Goal: Check status: Check status

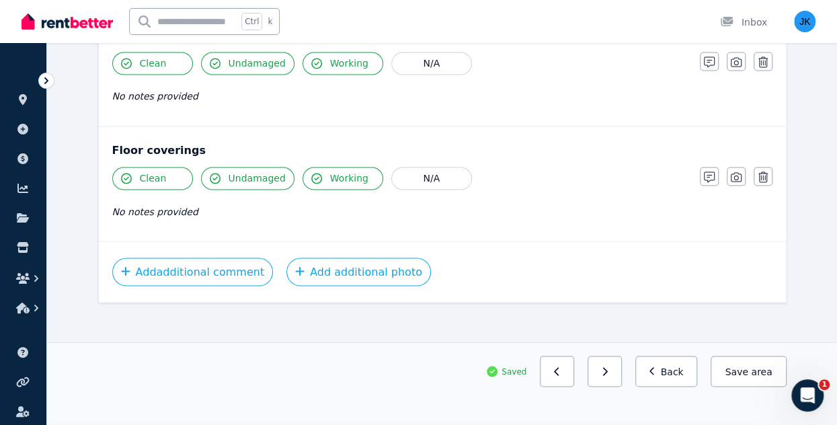
scroll to position [1047, 0]
click at [621, 370] on button "button" at bounding box center [605, 371] width 34 height 31
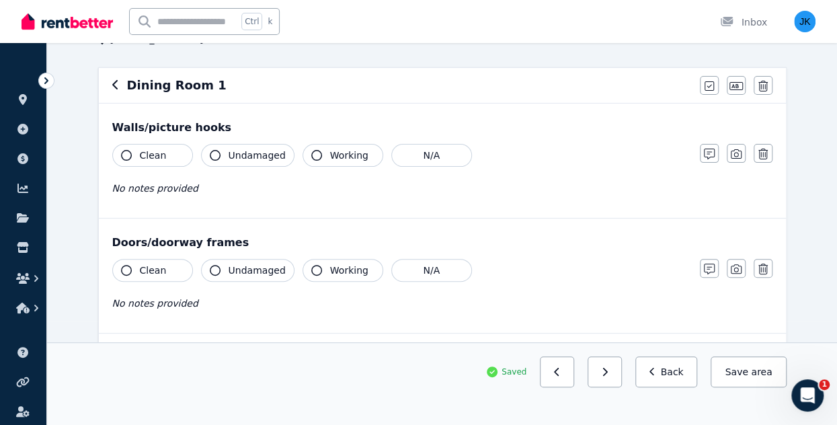
scroll to position [102, 0]
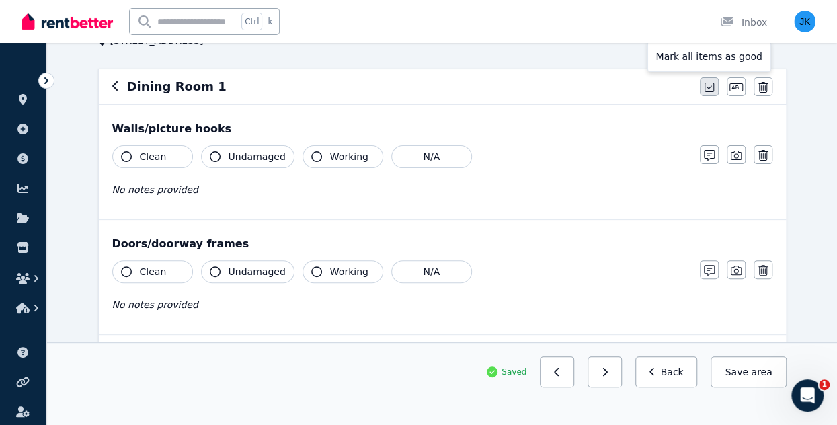
click at [713, 85] on icon "button" at bounding box center [709, 87] width 9 height 11
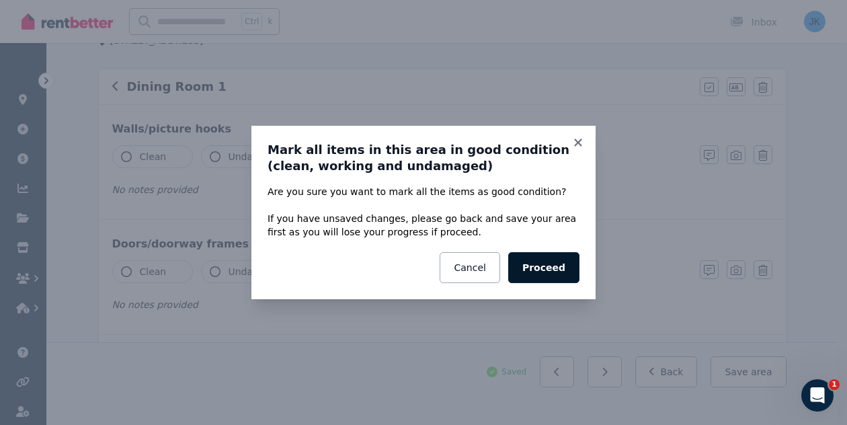
click at [556, 263] on button "Proceed" at bounding box center [543, 267] width 71 height 31
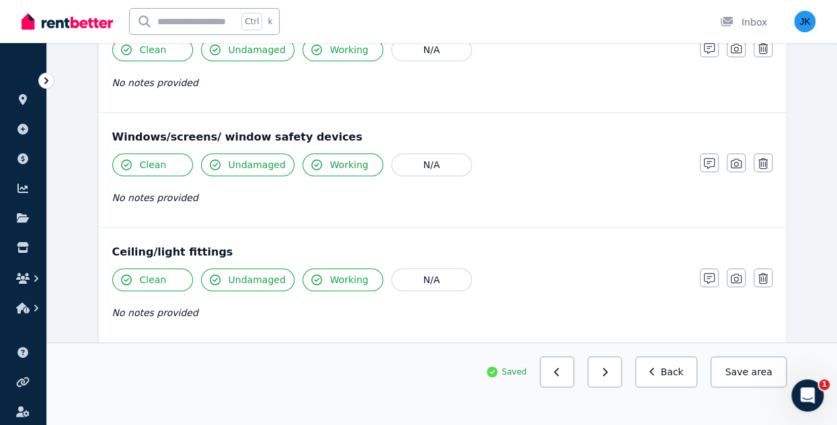
scroll to position [323, 0]
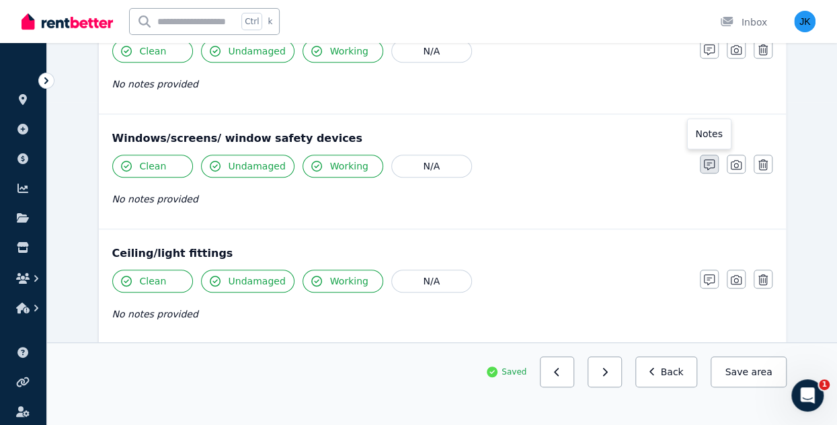
click at [714, 160] on icon "button" at bounding box center [709, 164] width 11 height 11
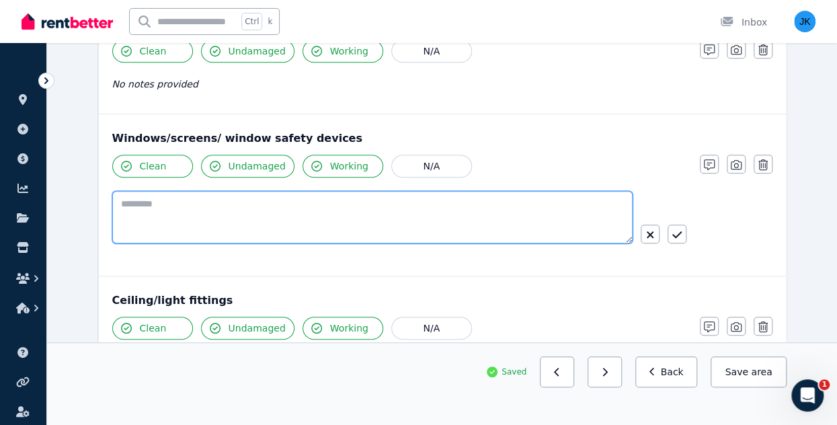
click at [292, 211] on textarea at bounding box center [372, 217] width 520 height 52
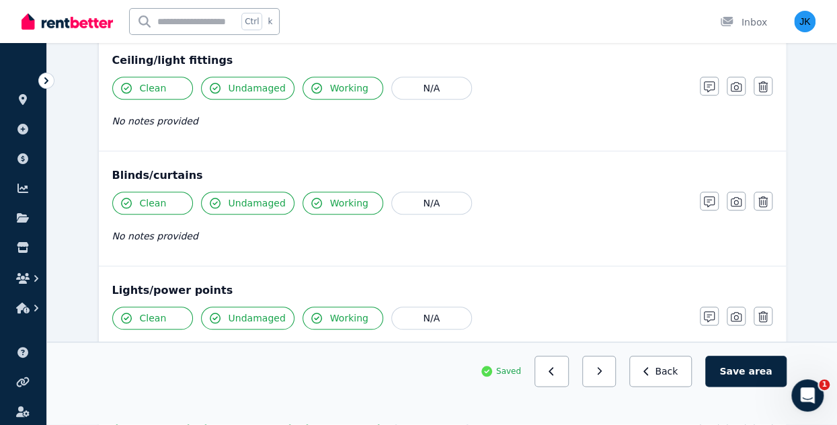
scroll to position [584, 0]
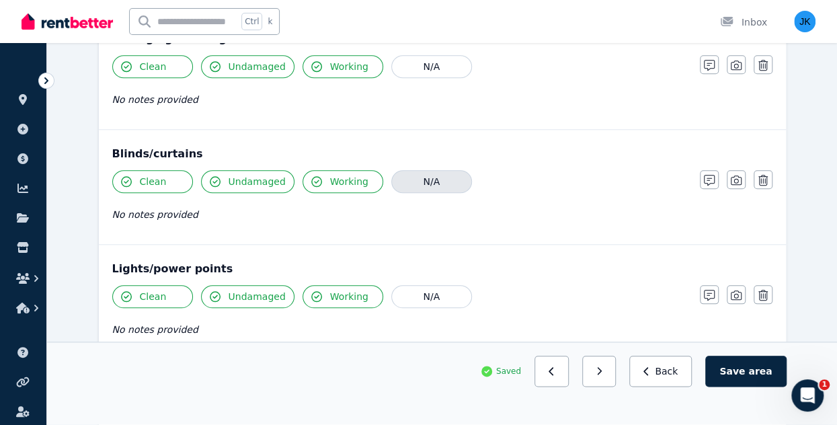
type textarea "**********"
click at [440, 178] on button "N/A" at bounding box center [431, 181] width 81 height 23
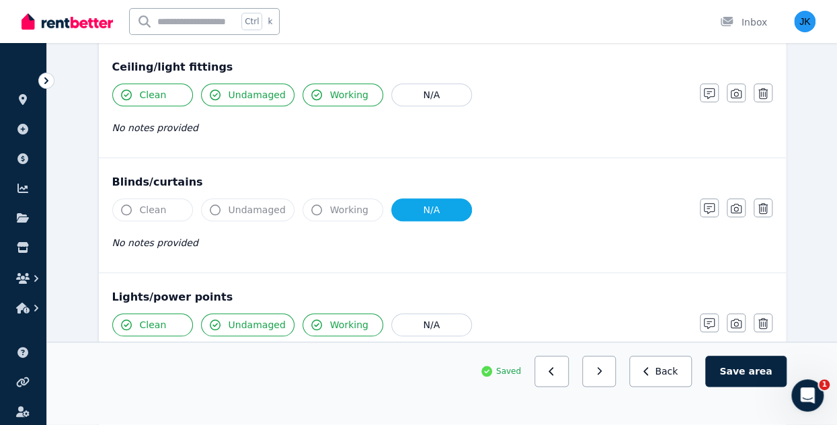
scroll to position [554, 0]
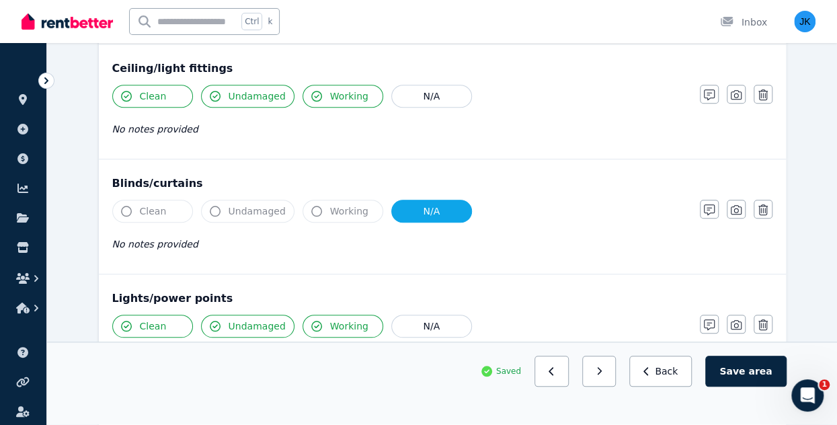
click at [430, 210] on button "N/A" at bounding box center [431, 211] width 81 height 23
click at [293, 207] on div "Clean Undamaged Working N/A" at bounding box center [399, 211] width 574 height 23
click at [317, 208] on button "Working" at bounding box center [343, 211] width 81 height 23
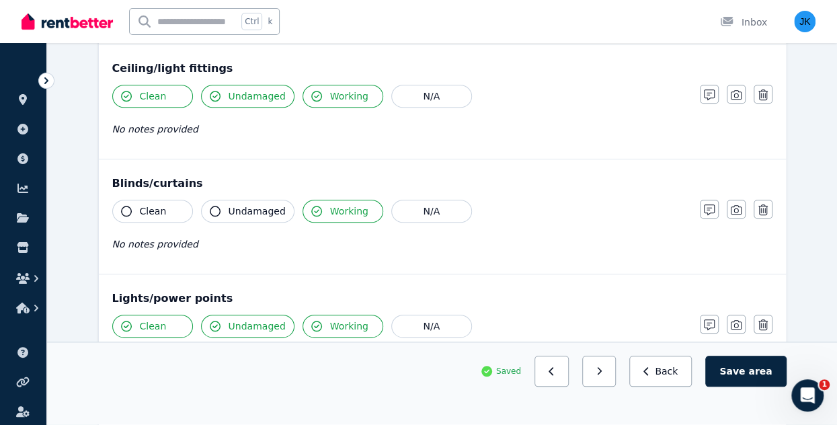
click at [255, 206] on span "Undamaged" at bounding box center [257, 210] width 57 height 13
click at [141, 204] on span "Clean" at bounding box center [153, 210] width 27 height 13
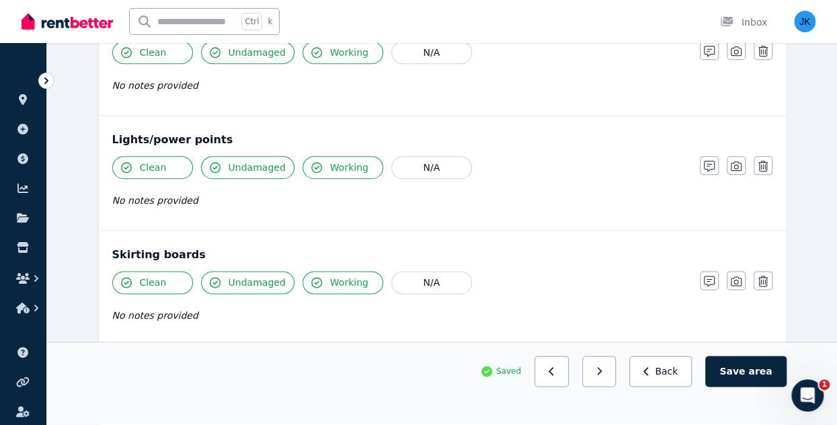
scroll to position [711, 0]
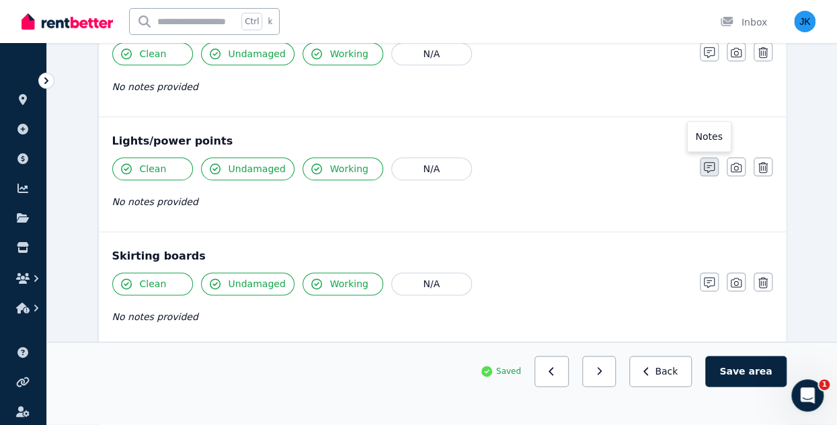
click at [708, 164] on icon "button" at bounding box center [709, 167] width 11 height 11
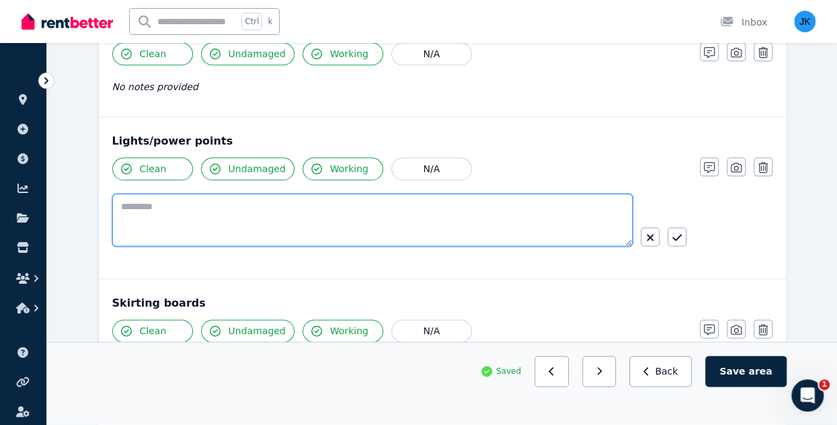
click at [294, 202] on textarea at bounding box center [372, 220] width 520 height 52
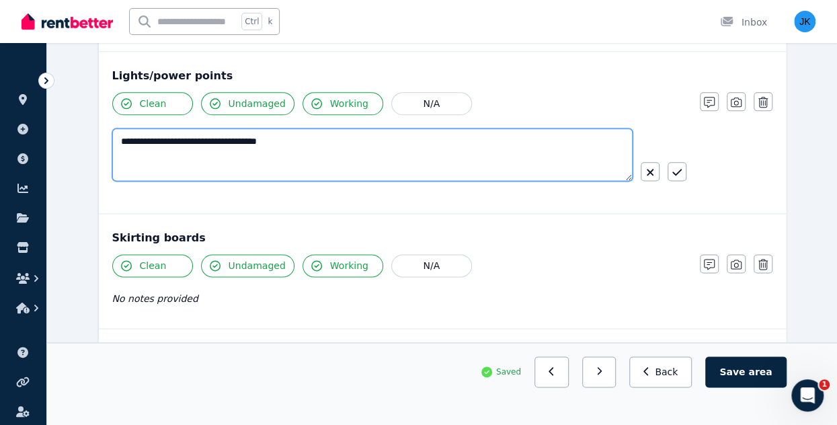
scroll to position [773, 0]
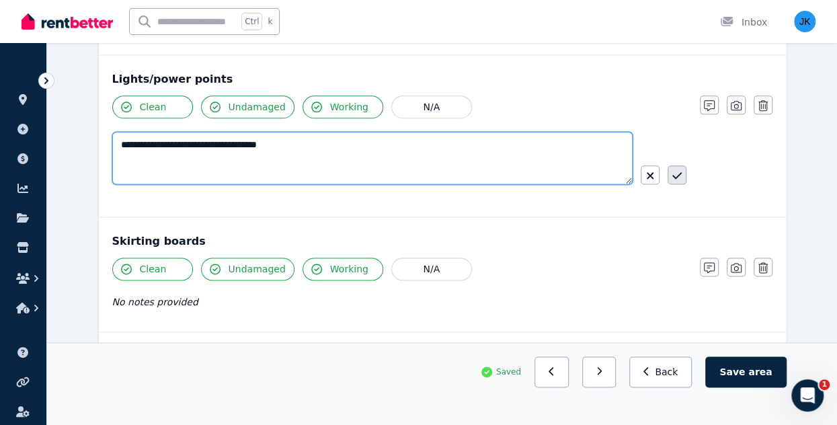
type textarea "**********"
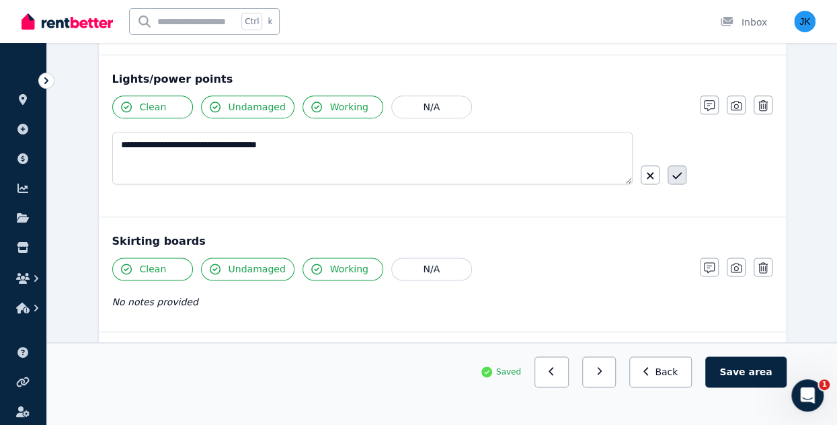
click at [682, 171] on button "button" at bounding box center [677, 174] width 19 height 19
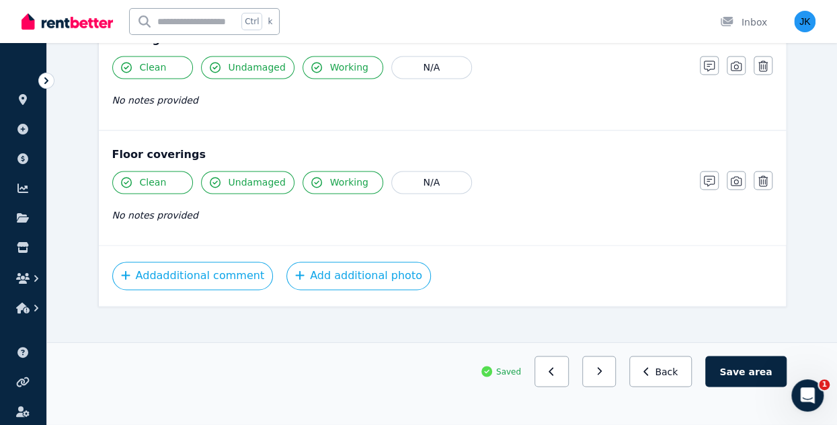
scroll to position [947, 0]
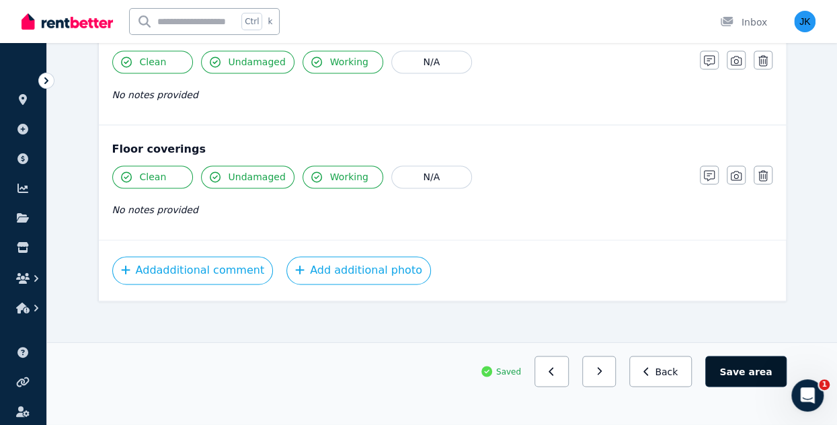
click at [742, 372] on button "Save area" at bounding box center [745, 371] width 81 height 31
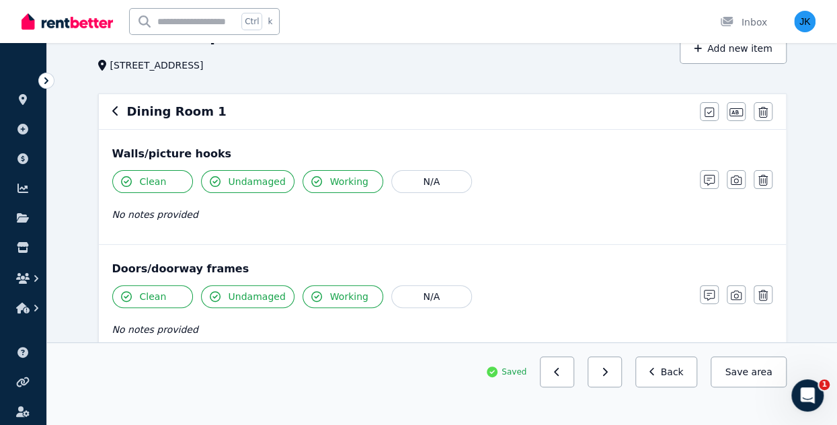
scroll to position [0, 0]
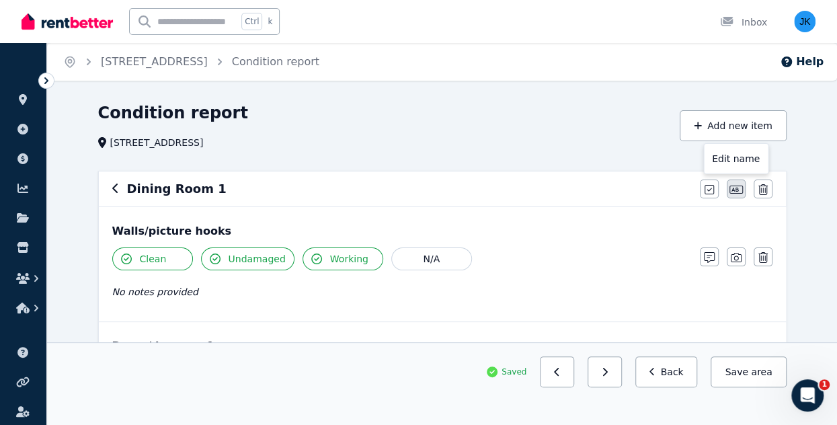
click at [735, 191] on icon "button" at bounding box center [735, 190] width 13 height 8
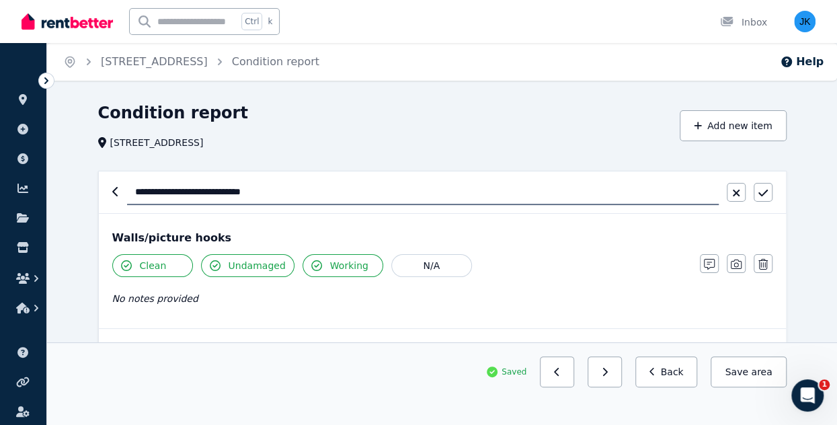
drag, startPoint x: 284, startPoint y: 192, endPoint x: 200, endPoint y: 194, distance: 84.1
click at [200, 194] on input "**********" at bounding box center [423, 192] width 592 height 26
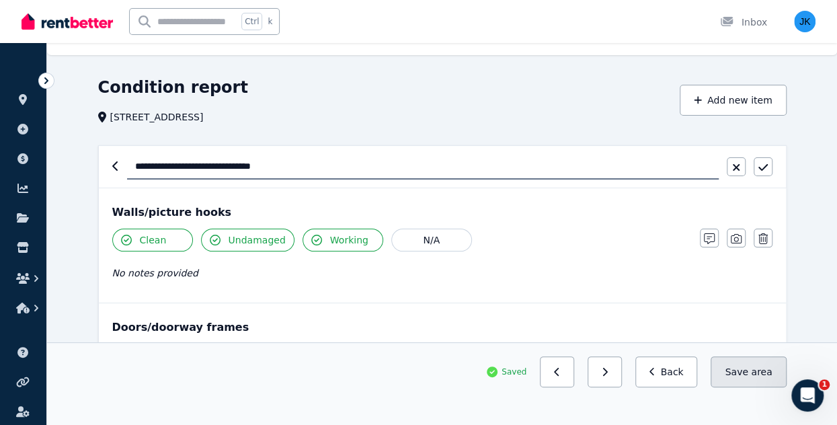
type input "**********"
click at [749, 368] on button "Save area" at bounding box center [748, 371] width 75 height 31
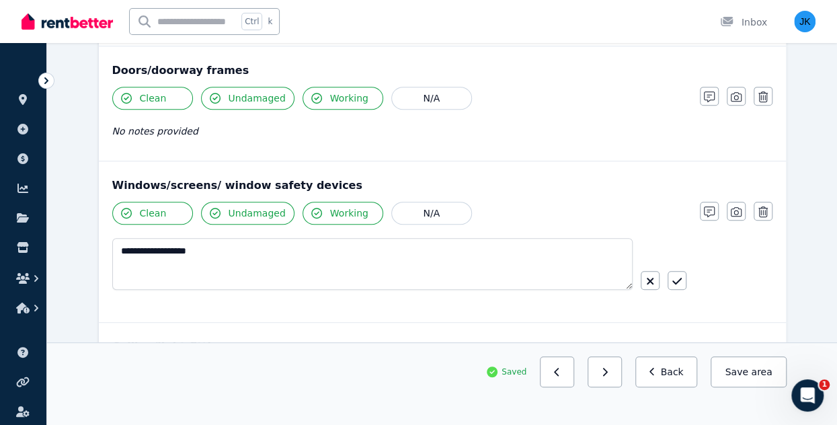
scroll to position [296, 0]
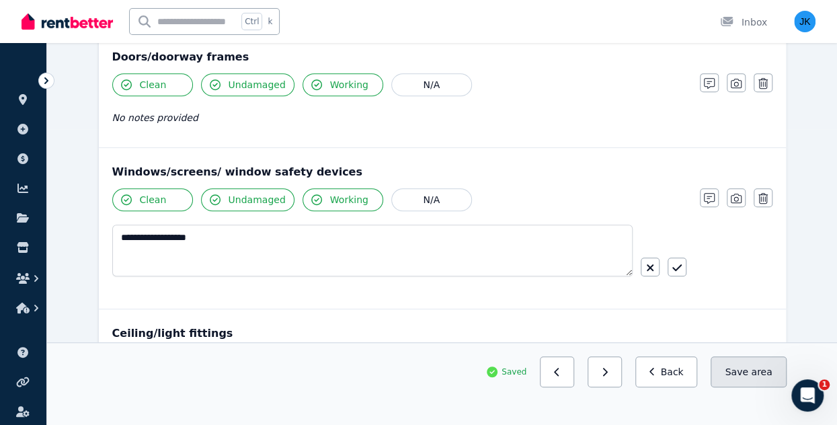
click at [731, 376] on button "Save area" at bounding box center [748, 371] width 75 height 31
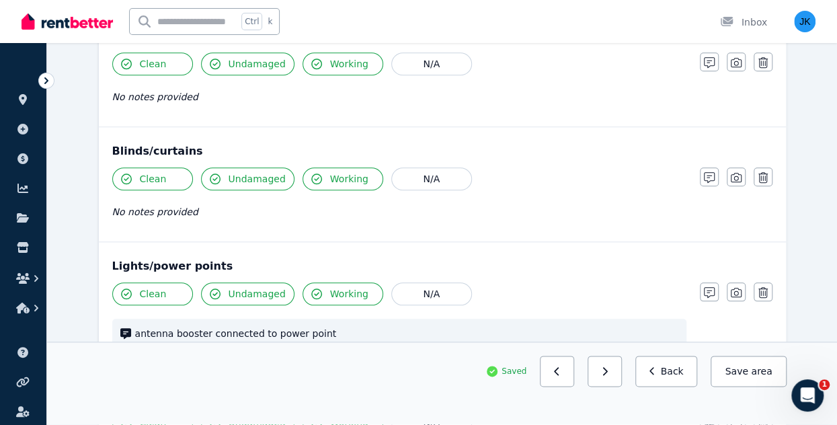
scroll to position [953, 0]
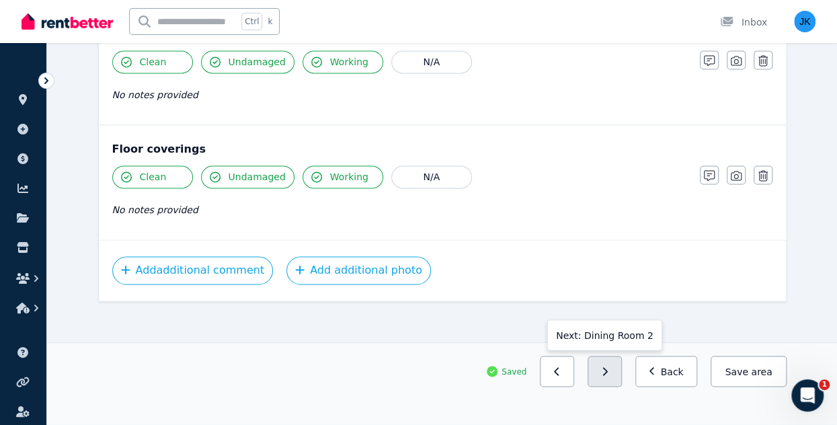
click at [608, 370] on icon "button" at bounding box center [605, 371] width 6 height 9
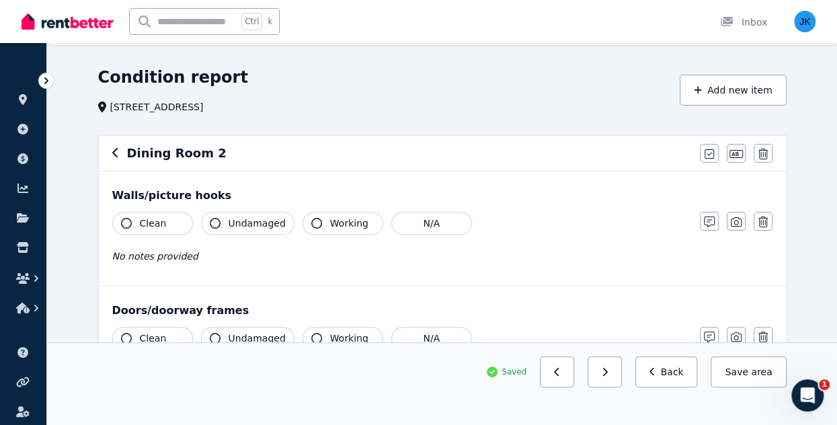
scroll to position [42, 0]
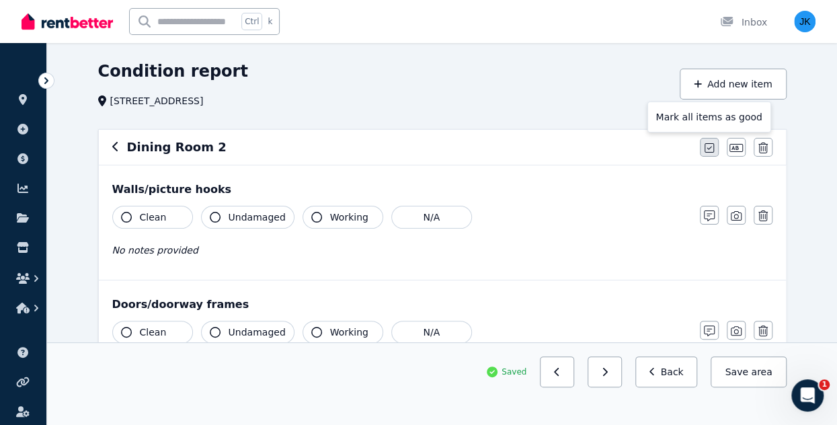
click at [706, 143] on icon "button" at bounding box center [709, 147] width 9 height 9
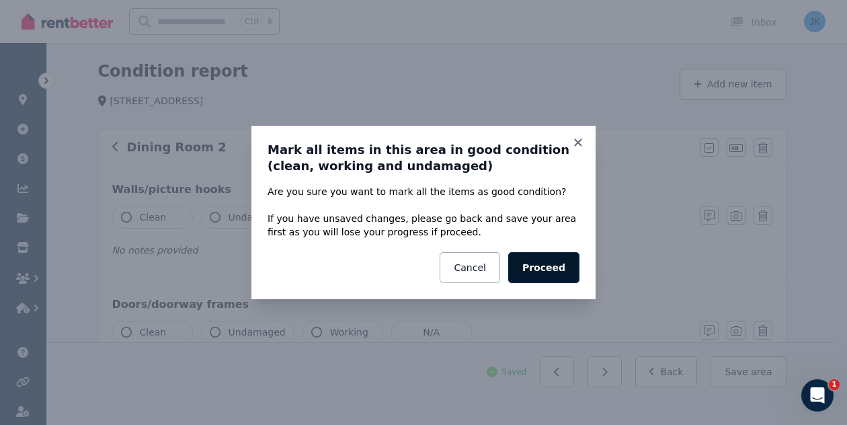
click at [535, 271] on button "Proceed" at bounding box center [543, 267] width 71 height 31
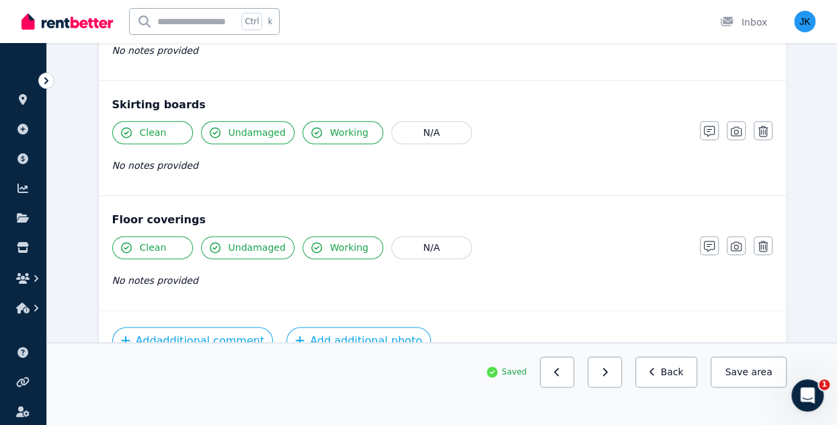
scroll to position [887, 0]
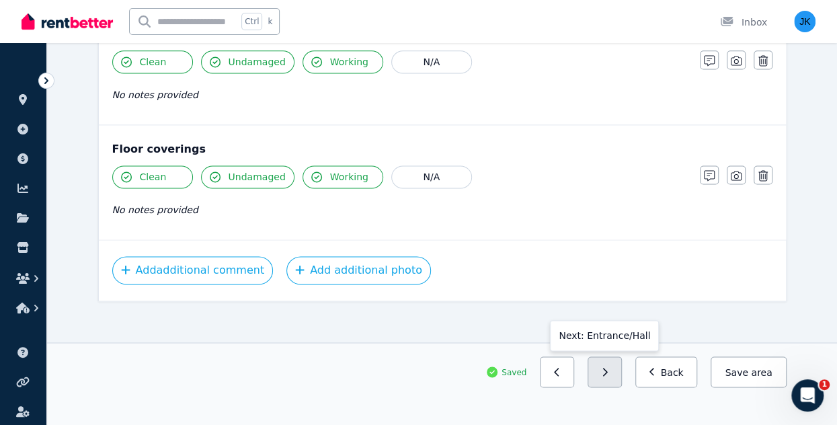
click at [622, 376] on button "button" at bounding box center [605, 371] width 34 height 31
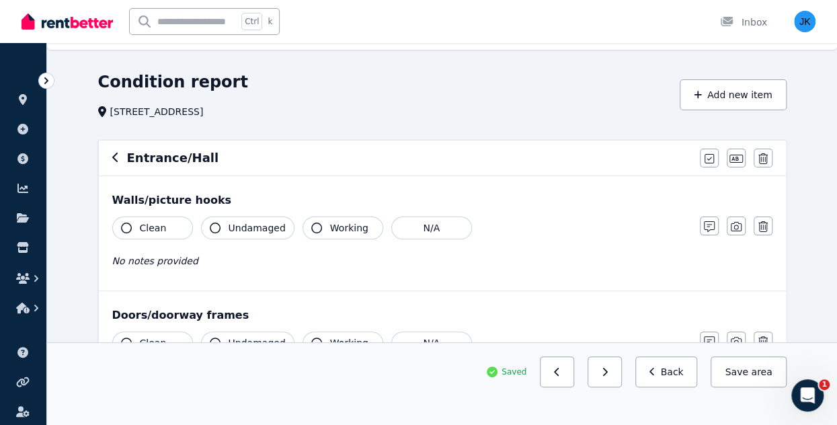
scroll to position [33, 0]
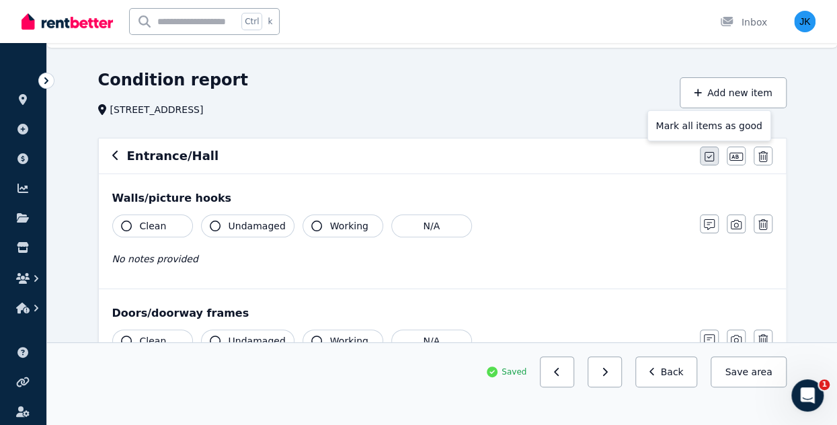
click at [714, 157] on button "button" at bounding box center [709, 156] width 19 height 19
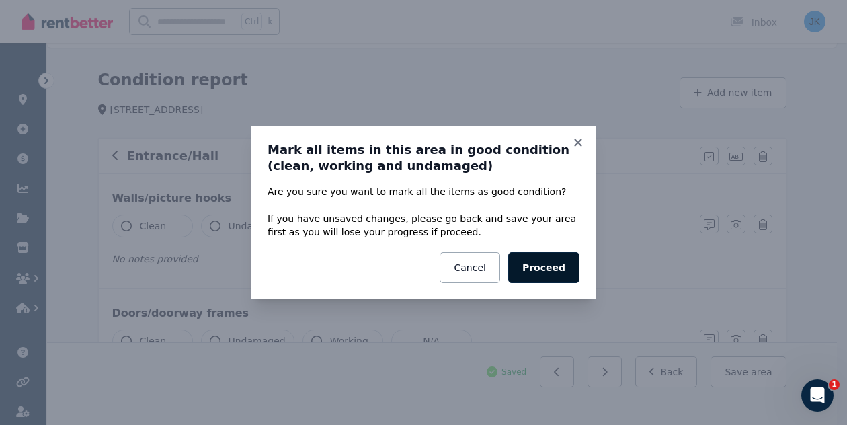
click at [563, 279] on button "Proceed" at bounding box center [543, 267] width 71 height 31
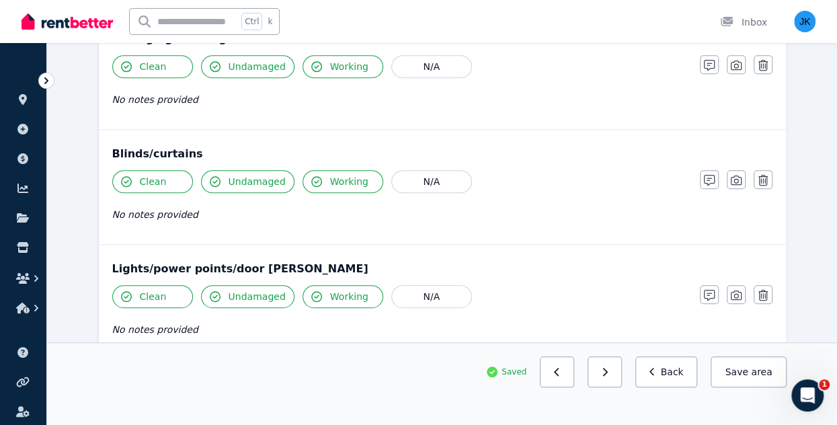
scroll to position [538, 0]
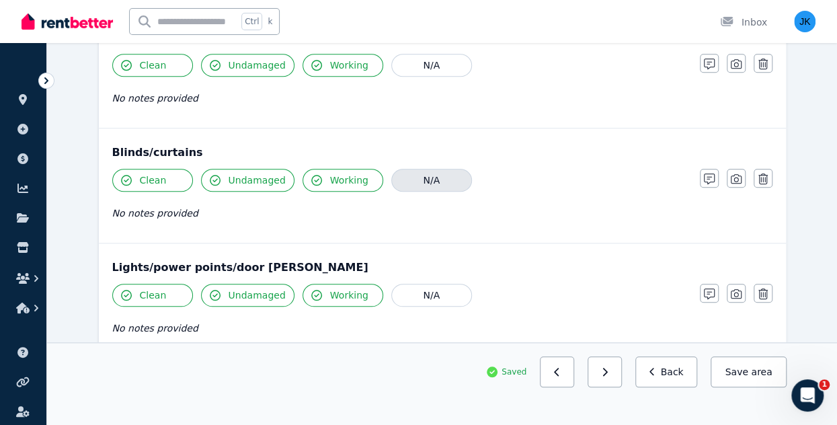
click at [440, 175] on button "N/A" at bounding box center [431, 180] width 81 height 23
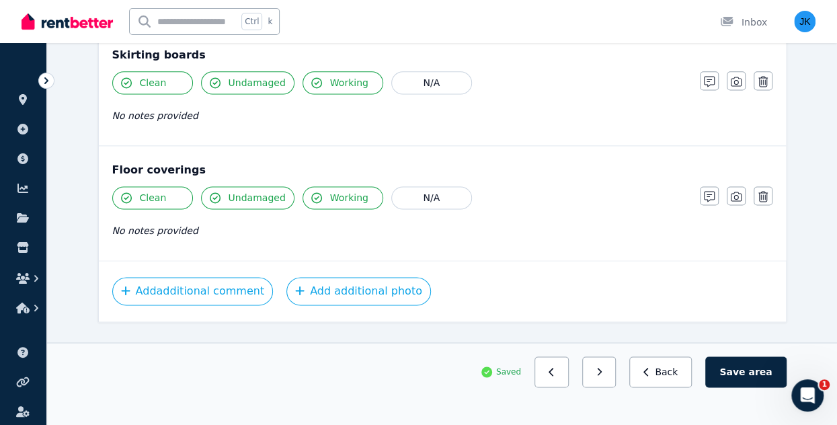
scroll to position [887, 0]
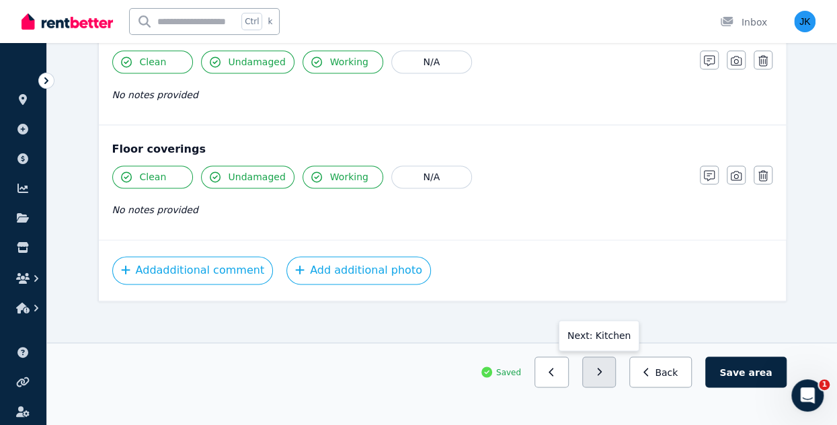
click at [602, 373] on icon "button" at bounding box center [599, 371] width 6 height 9
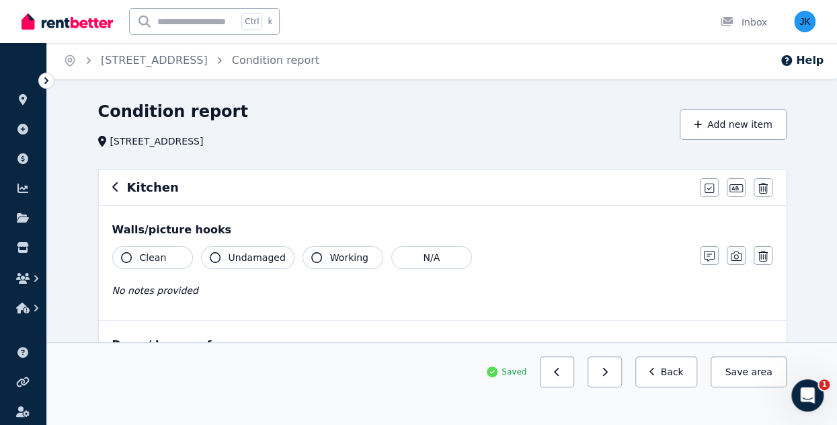
scroll to position [0, 0]
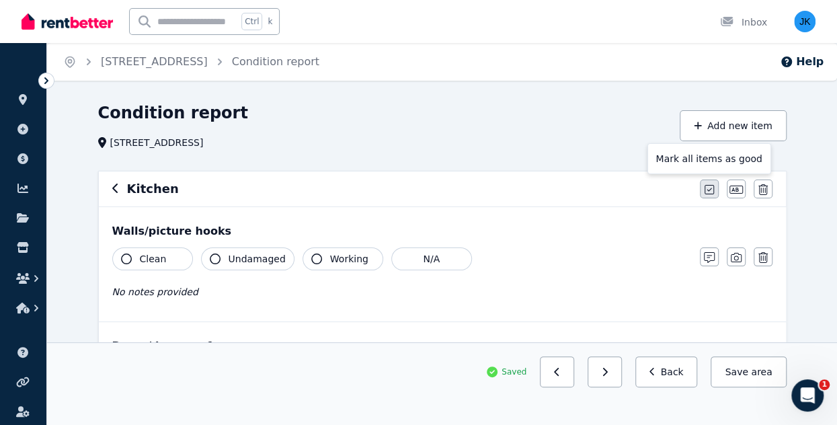
click at [707, 188] on icon "button" at bounding box center [709, 189] width 9 height 11
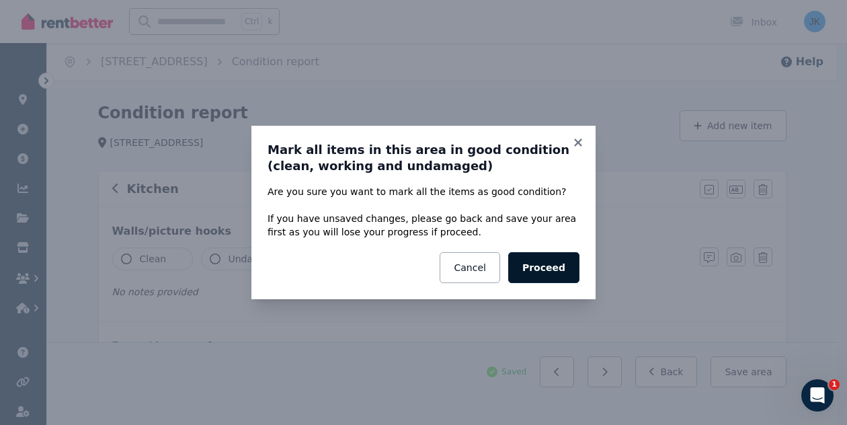
click at [553, 277] on button "Proceed" at bounding box center [543, 267] width 71 height 31
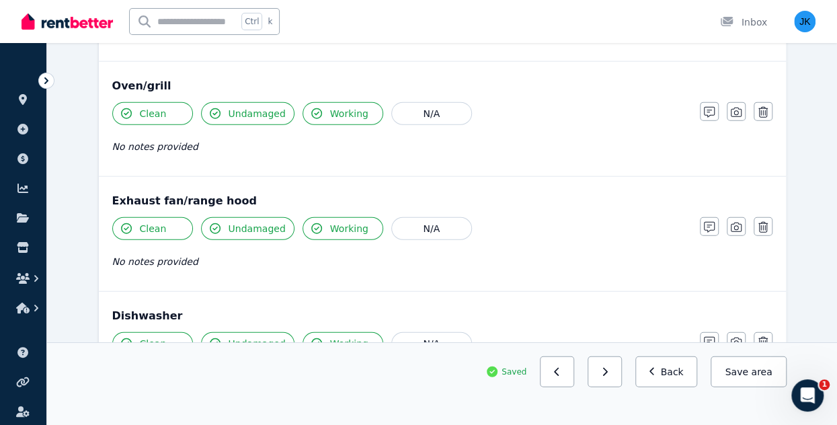
scroll to position [1532, 0]
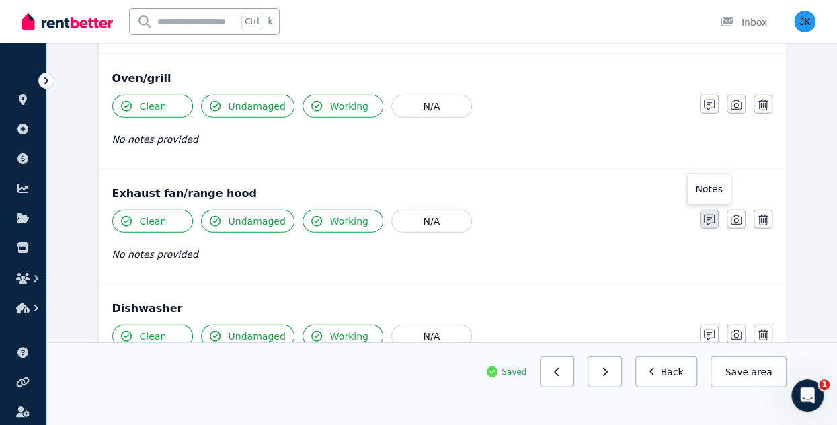
click at [709, 214] on icon "button" at bounding box center [709, 219] width 11 height 11
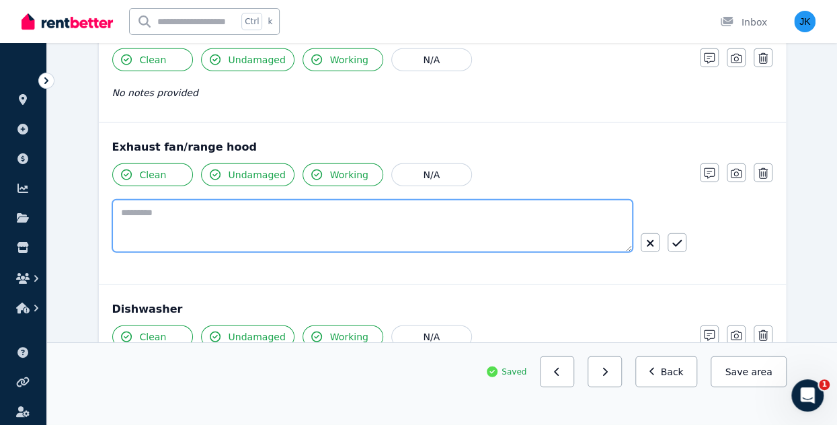
click at [444, 206] on textarea at bounding box center [372, 226] width 520 height 52
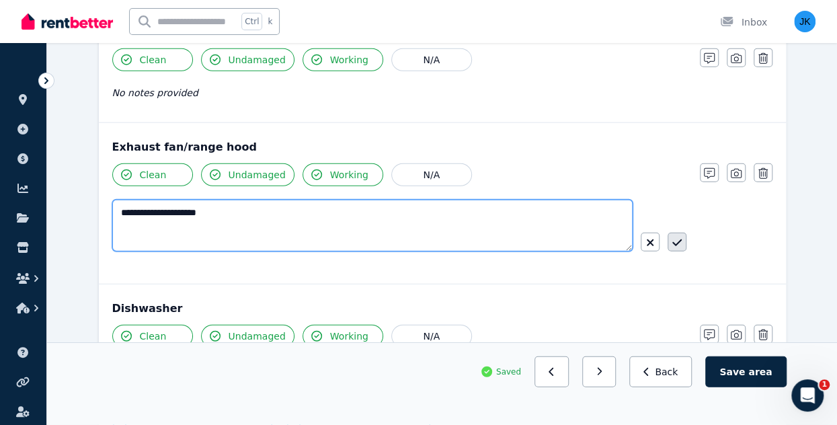
type textarea "**********"
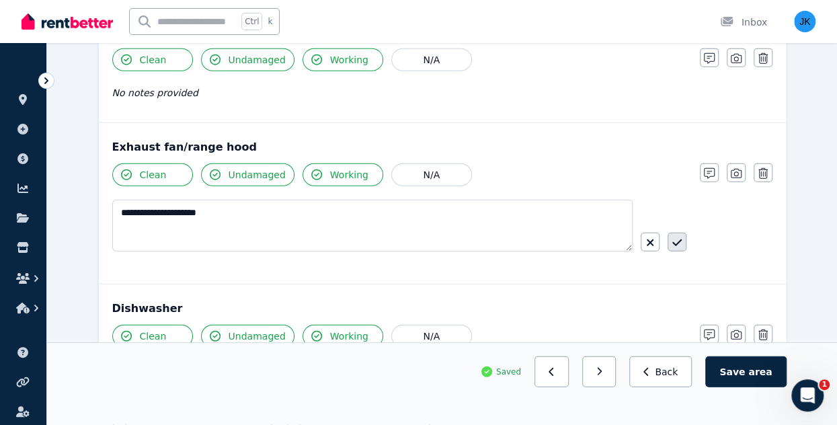
click at [674, 239] on icon "button" at bounding box center [676, 242] width 9 height 7
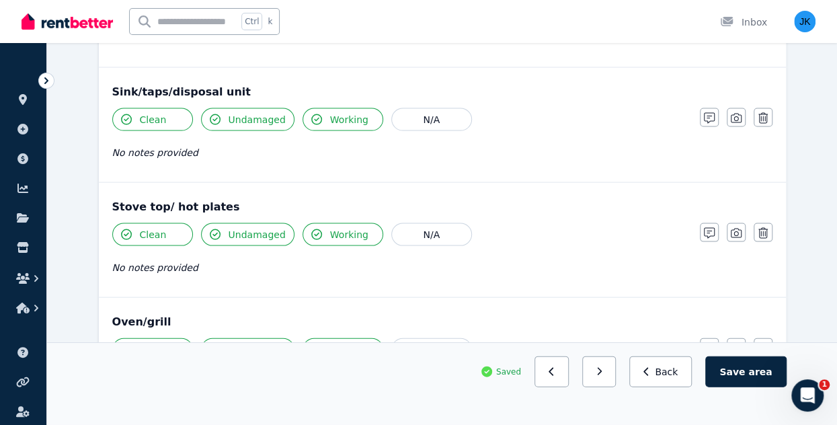
scroll to position [1055, 0]
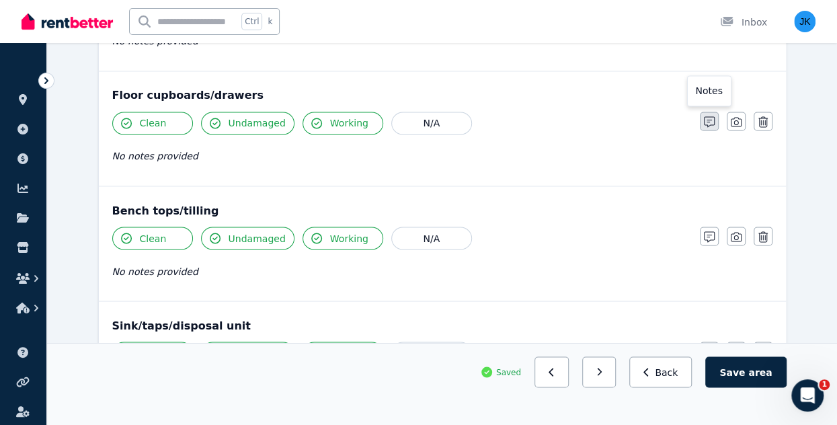
click at [709, 116] on icon "button" at bounding box center [709, 121] width 11 height 11
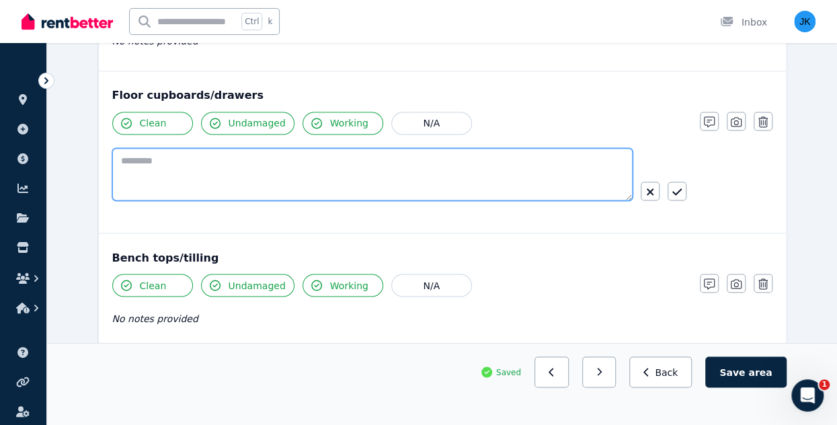
click at [308, 150] on textarea at bounding box center [372, 174] width 520 height 52
click at [201, 153] on textarea "**********" at bounding box center [372, 174] width 521 height 52
click at [350, 151] on textarea "**********" at bounding box center [372, 174] width 521 height 52
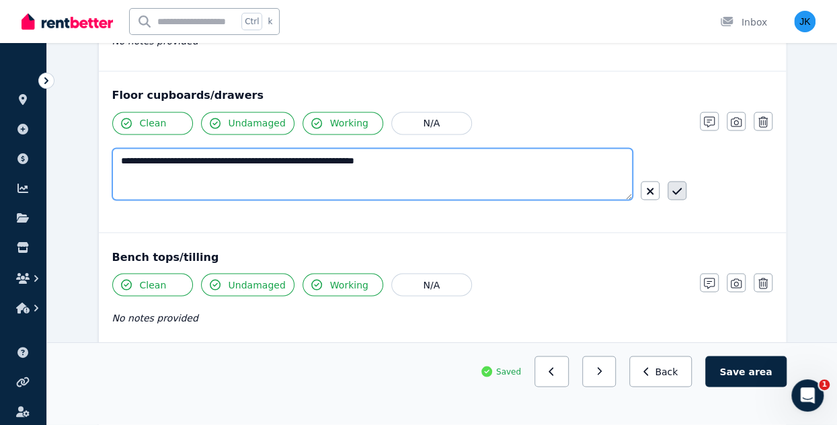
type textarea "**********"
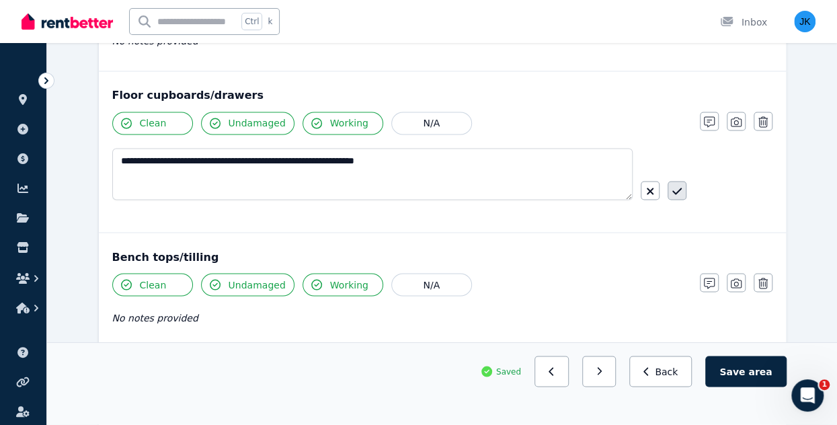
click at [678, 188] on icon "button" at bounding box center [676, 191] width 9 height 7
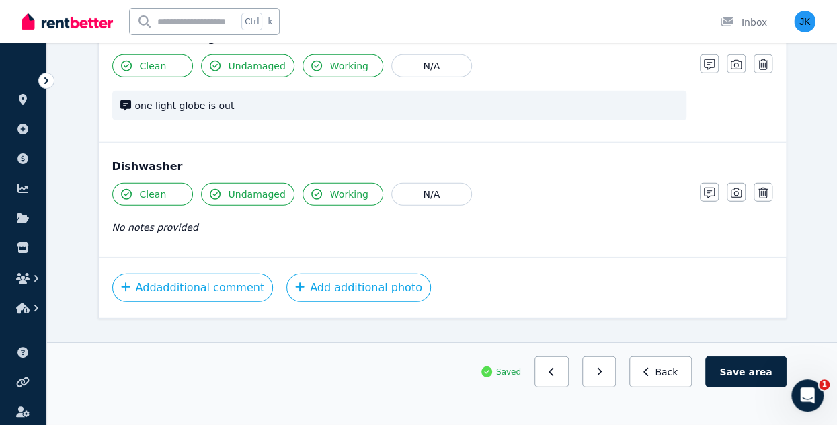
scroll to position [1714, 0]
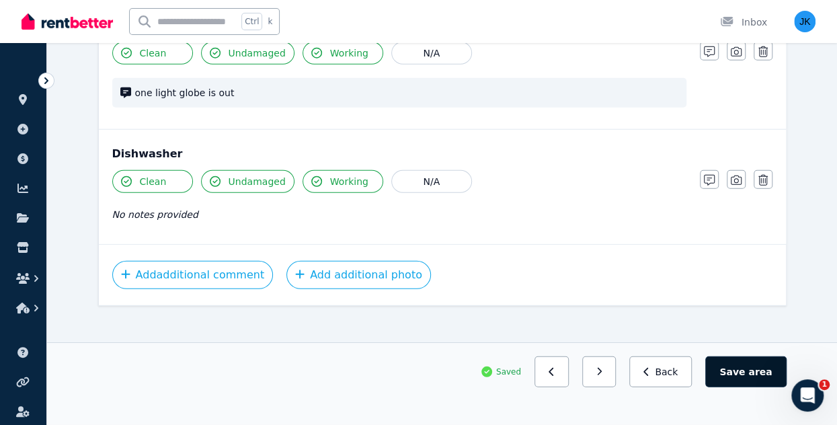
click at [740, 372] on button "Save area" at bounding box center [745, 371] width 81 height 31
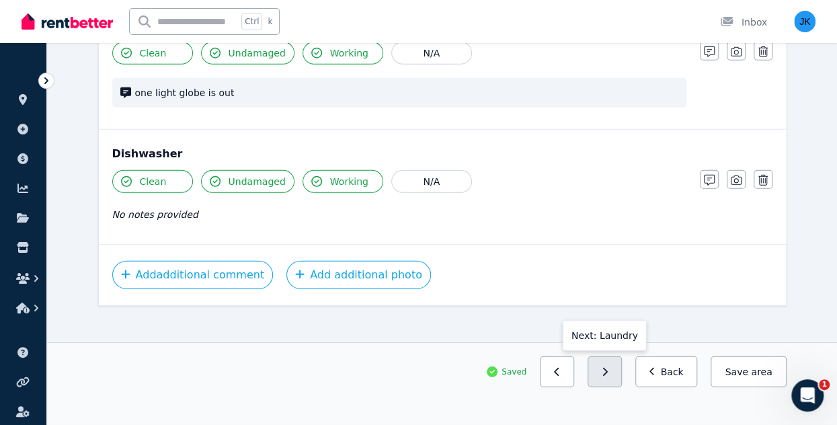
click at [608, 369] on icon "button" at bounding box center [605, 371] width 6 height 9
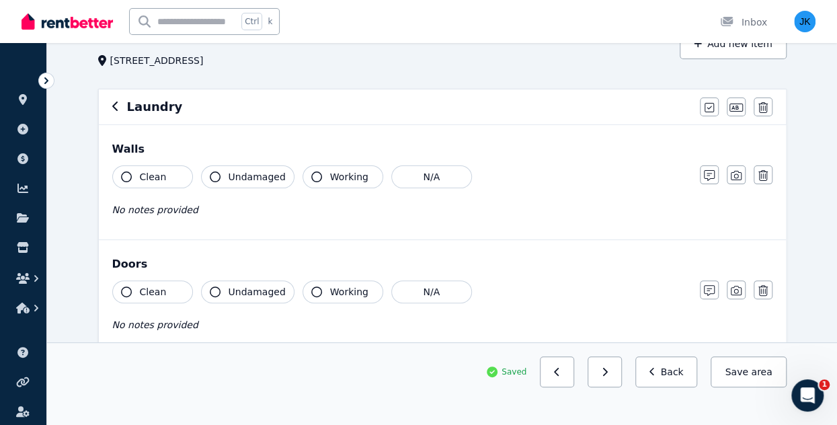
scroll to position [85, 0]
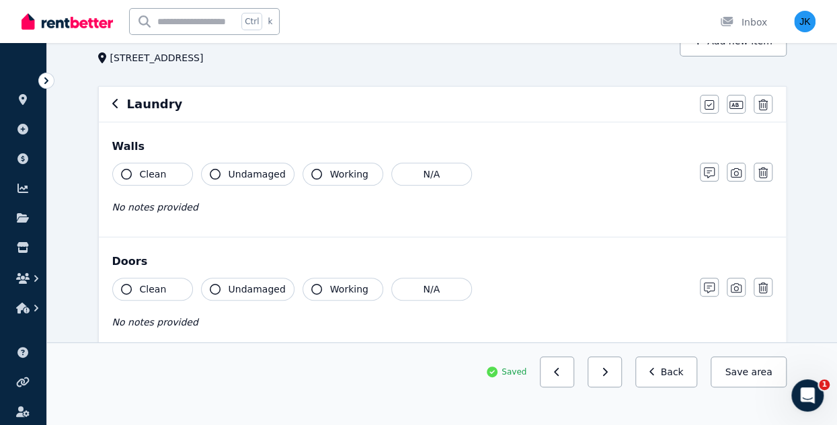
click at [261, 170] on span "Undamaged" at bounding box center [257, 173] width 57 height 13
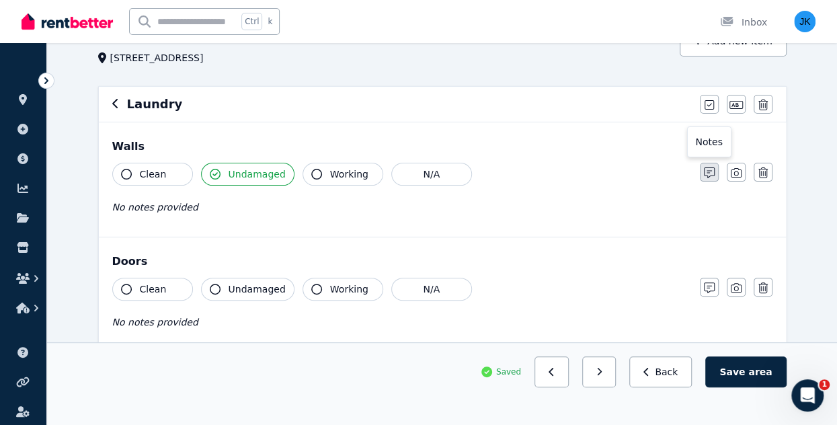
click at [707, 172] on icon "button" at bounding box center [709, 172] width 11 height 11
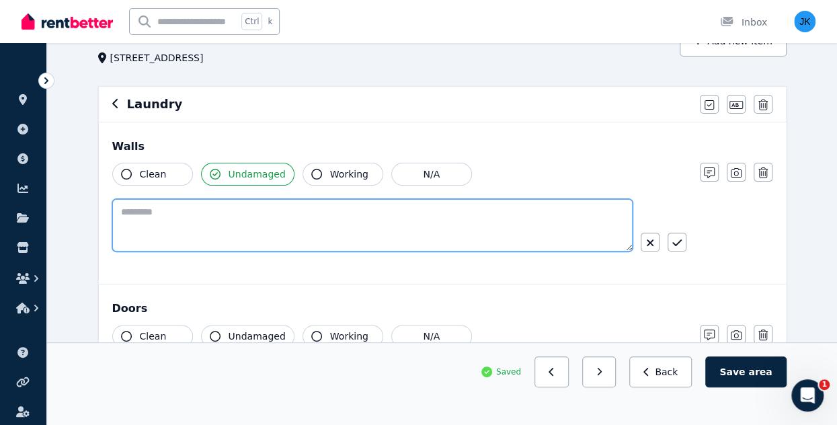
click at [319, 205] on textarea at bounding box center [372, 225] width 520 height 52
click at [294, 209] on textarea "**********" at bounding box center [372, 225] width 521 height 52
click at [332, 210] on textarea "**********" at bounding box center [372, 225] width 521 height 52
click at [345, 212] on textarea "**********" at bounding box center [372, 225] width 521 height 52
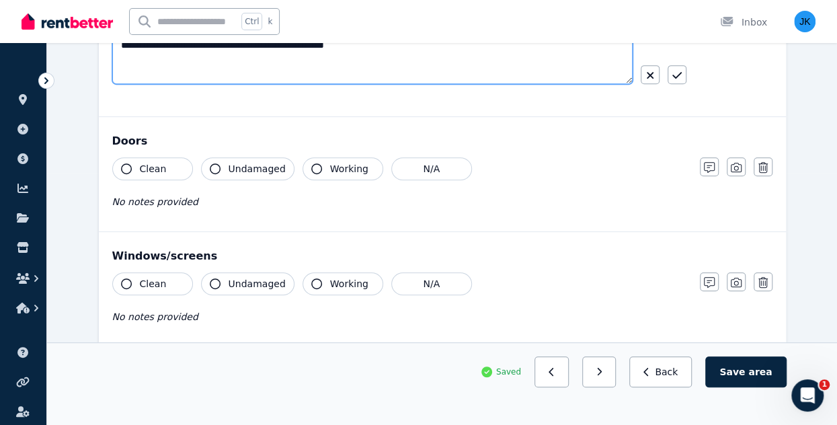
scroll to position [246, 0]
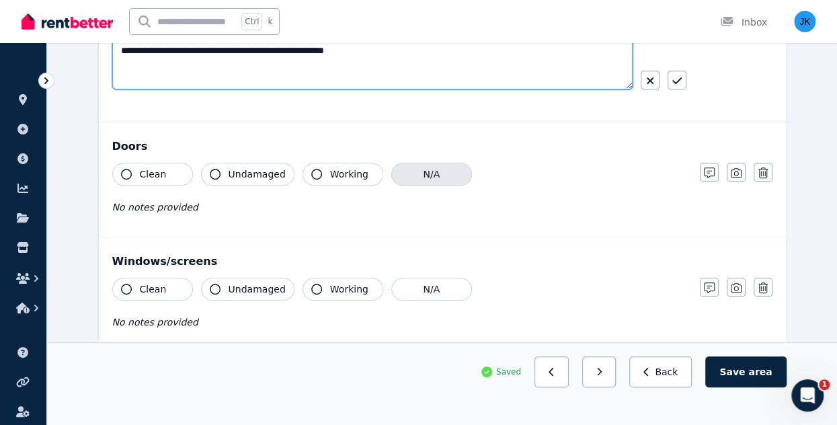
type textarea "**********"
click at [431, 170] on button "N/A" at bounding box center [431, 174] width 81 height 23
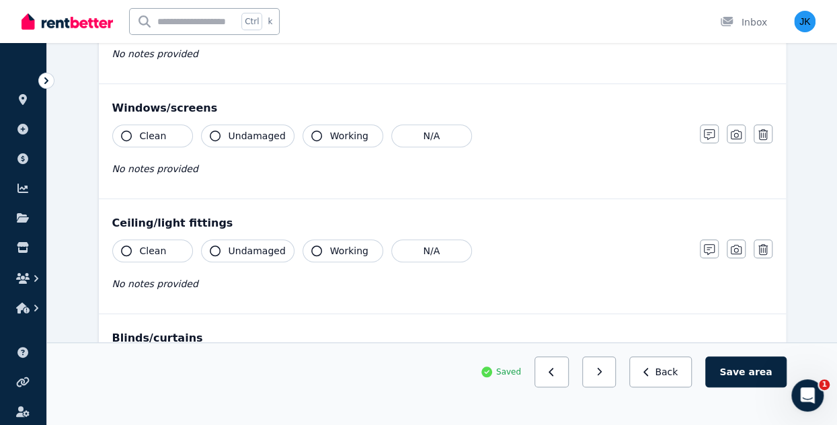
scroll to position [395, 0]
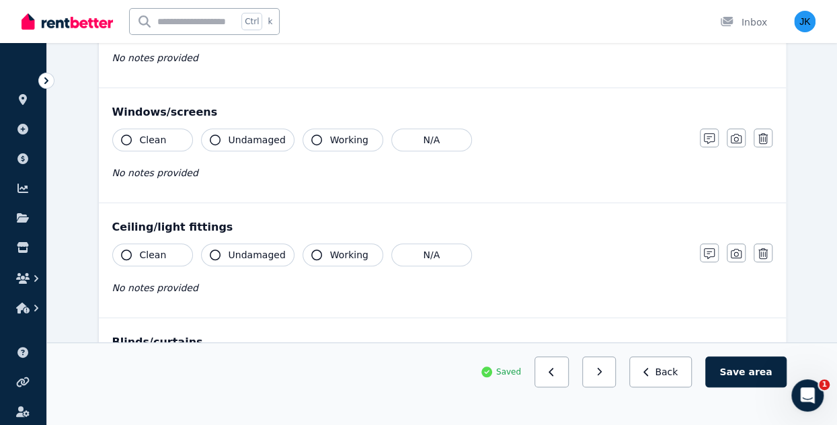
click at [155, 141] on span "Clean" at bounding box center [153, 139] width 27 height 13
click at [267, 134] on span "Undamaged" at bounding box center [257, 139] width 57 height 13
click at [354, 139] on span "Working" at bounding box center [349, 139] width 38 height 13
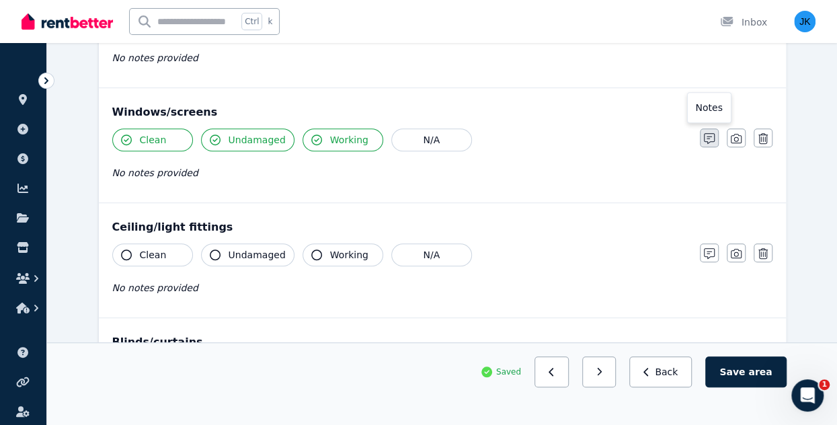
click at [709, 136] on icon "button" at bounding box center [709, 138] width 11 height 11
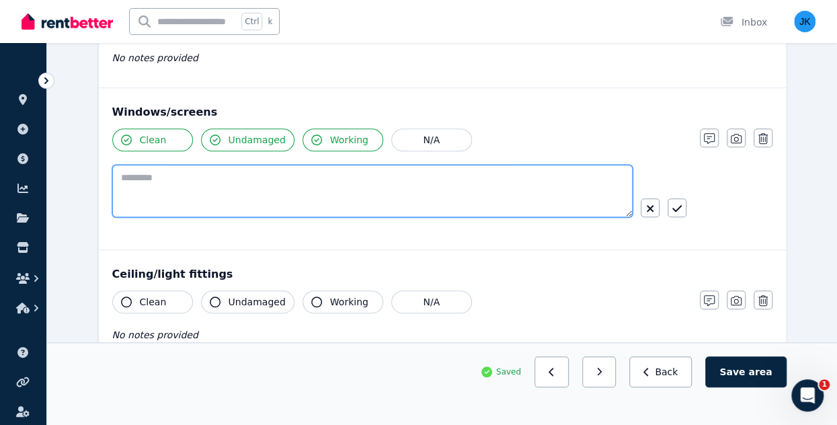
click at [385, 200] on textarea at bounding box center [372, 191] width 520 height 52
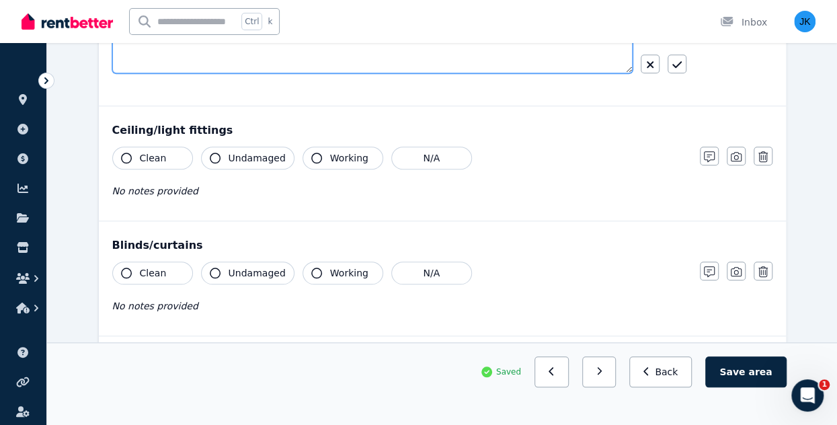
scroll to position [565, 0]
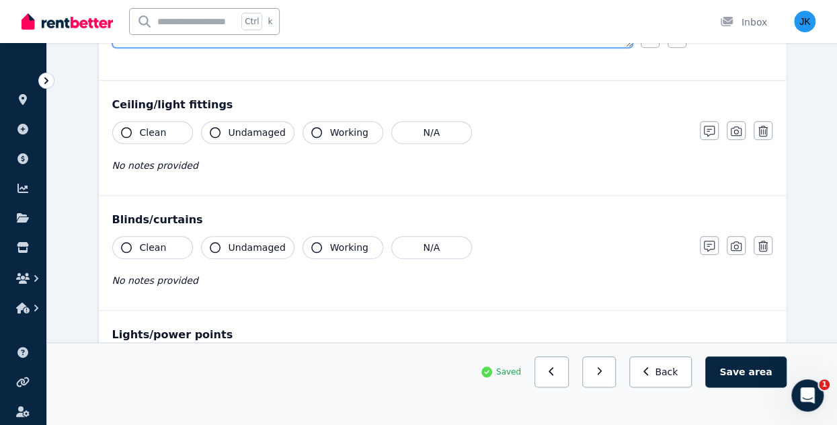
type textarea "**********"
click at [152, 126] on span "Clean" at bounding box center [153, 132] width 27 height 13
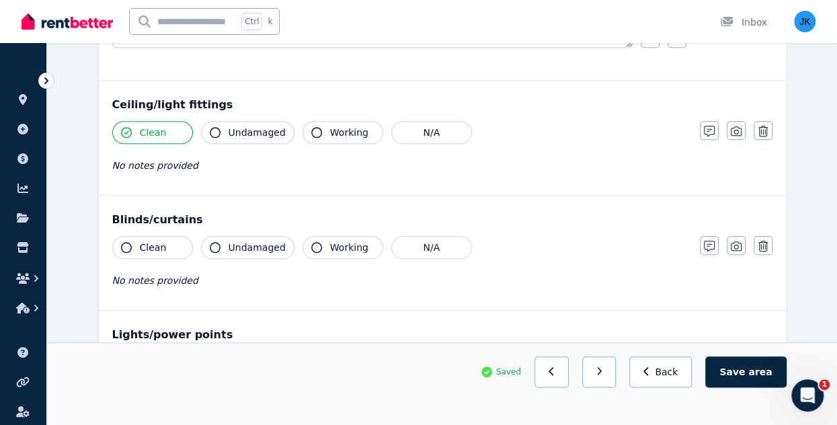
click at [234, 126] on span "Undamaged" at bounding box center [257, 132] width 57 height 13
click at [331, 126] on span "Working" at bounding box center [349, 132] width 38 height 13
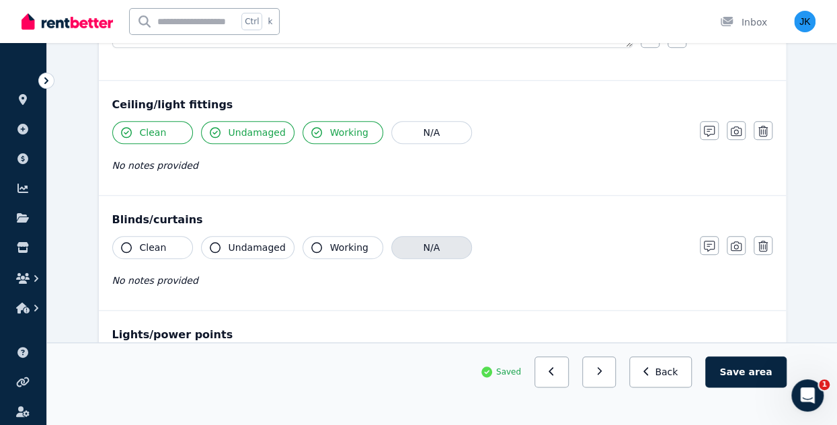
click at [425, 245] on button "N/A" at bounding box center [431, 247] width 81 height 23
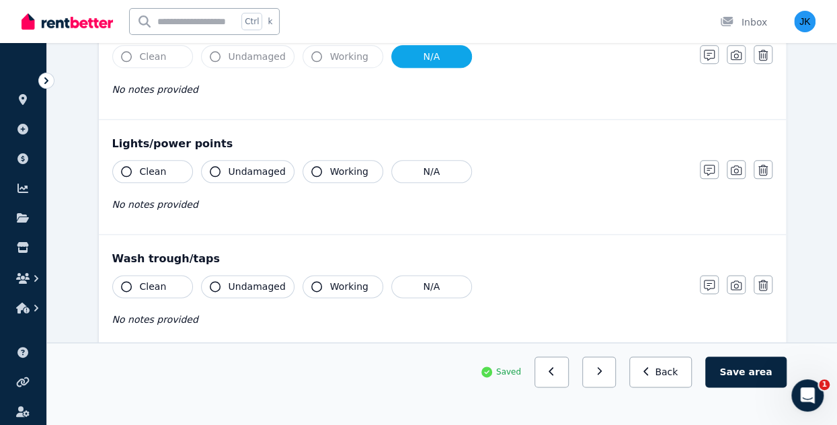
scroll to position [756, 0]
click at [165, 169] on button "Clean" at bounding box center [152, 171] width 81 height 23
click at [285, 175] on div "Undamaged" at bounding box center [247, 171] width 93 height 23
click at [351, 169] on span "Working" at bounding box center [349, 171] width 38 height 13
click at [245, 167] on span "Undamaged" at bounding box center [257, 171] width 57 height 13
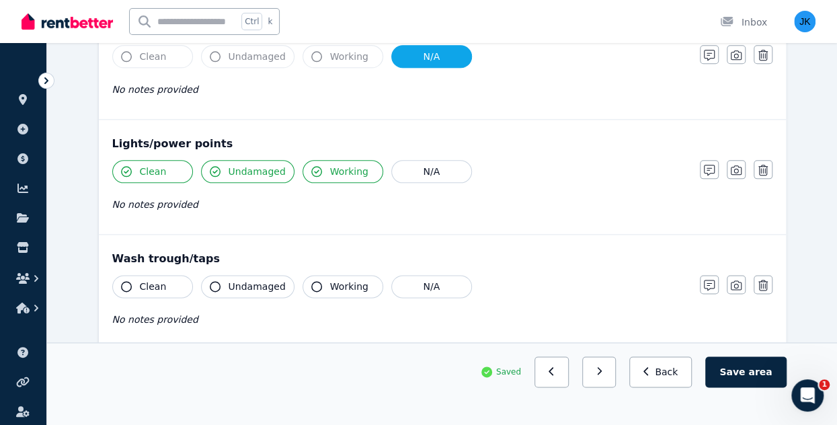
click at [129, 172] on button "Clean" at bounding box center [152, 171] width 81 height 23
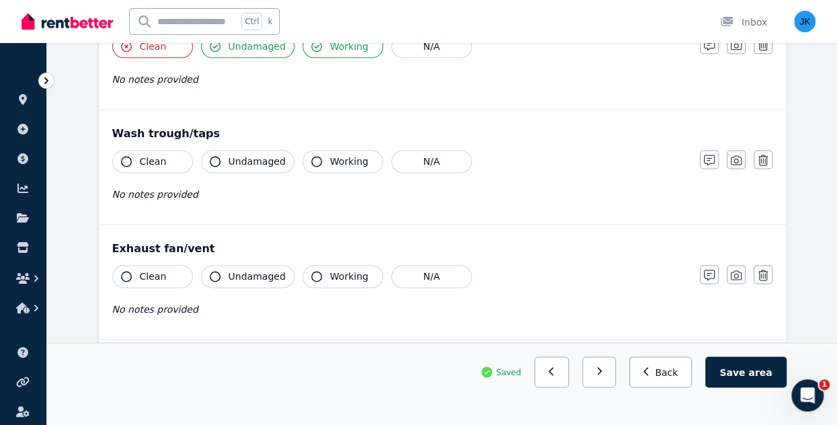
scroll to position [887, 0]
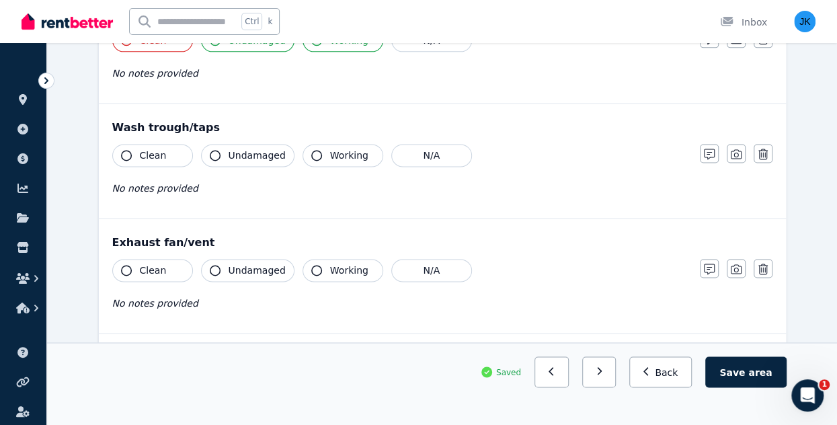
click at [245, 151] on span "Undamaged" at bounding box center [257, 155] width 57 height 13
click at [350, 152] on span "Working" at bounding box center [349, 155] width 38 height 13
click at [160, 155] on span "Clean" at bounding box center [153, 155] width 27 height 13
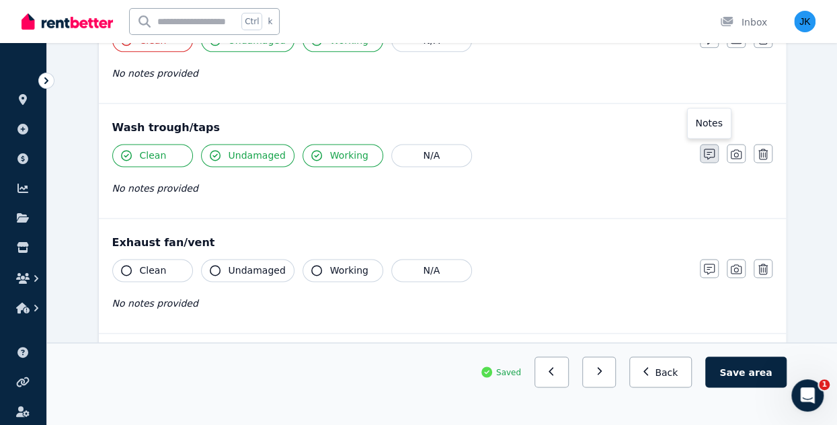
click at [709, 152] on icon "button" at bounding box center [709, 154] width 11 height 11
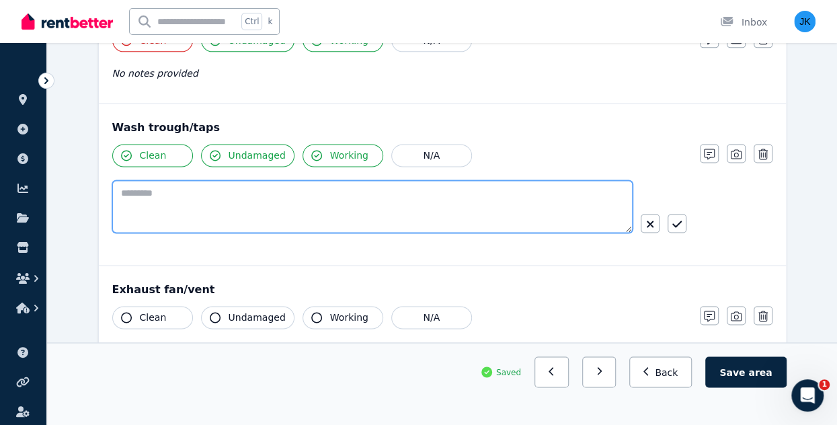
click at [407, 188] on textarea at bounding box center [372, 206] width 520 height 52
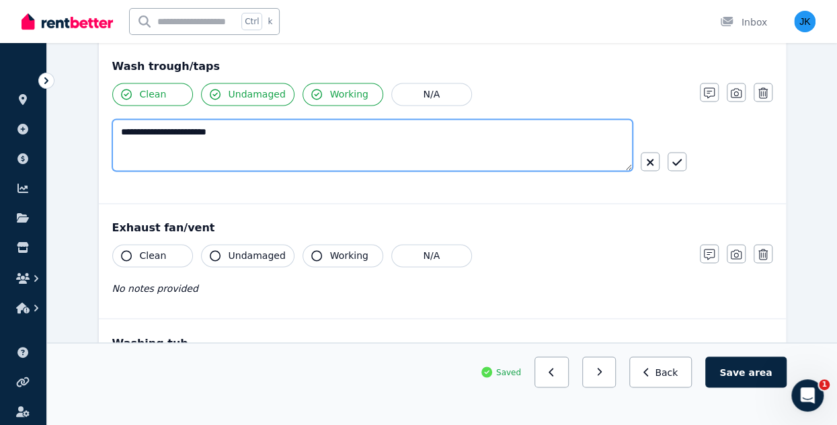
scroll to position [944, 0]
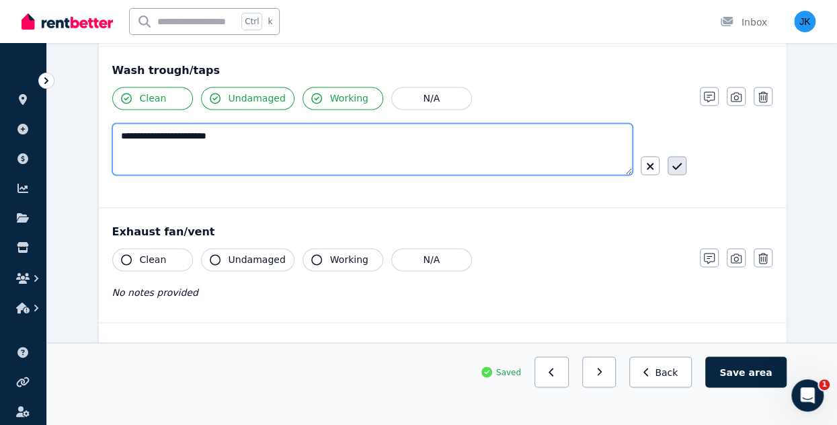
type textarea "**********"
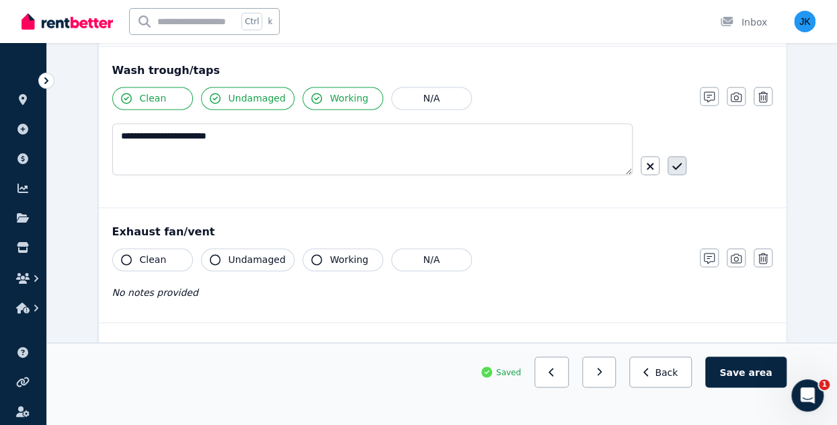
click at [678, 161] on icon "button" at bounding box center [676, 166] width 9 height 11
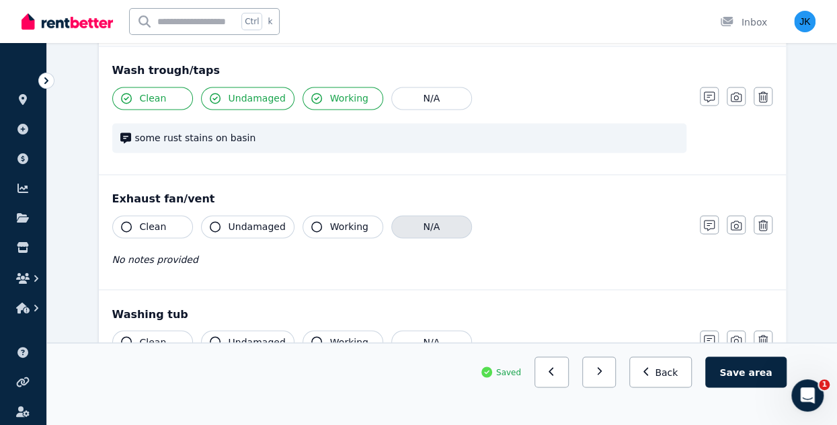
click at [422, 218] on button "N/A" at bounding box center [431, 226] width 81 height 23
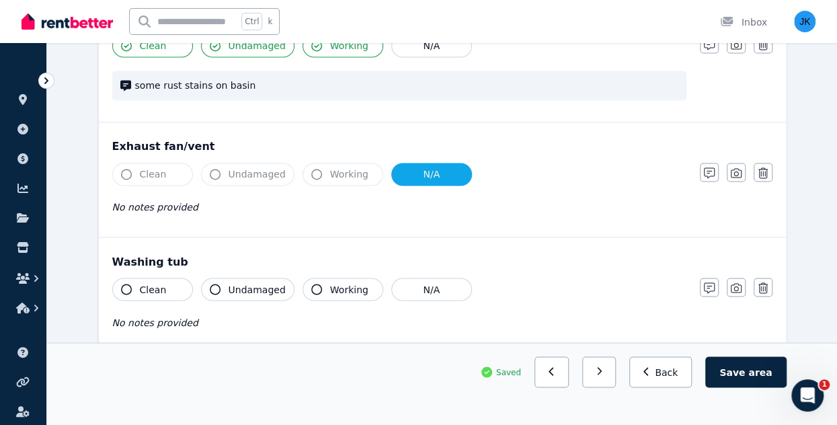
scroll to position [1021, 0]
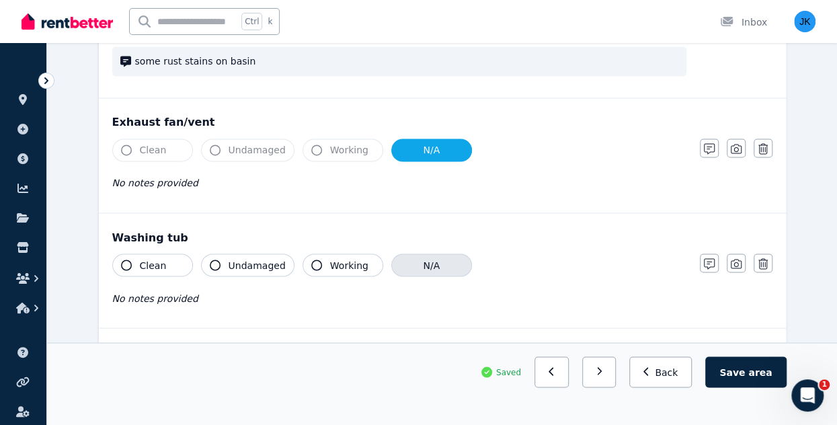
click at [430, 256] on button "N/A" at bounding box center [431, 264] width 81 height 23
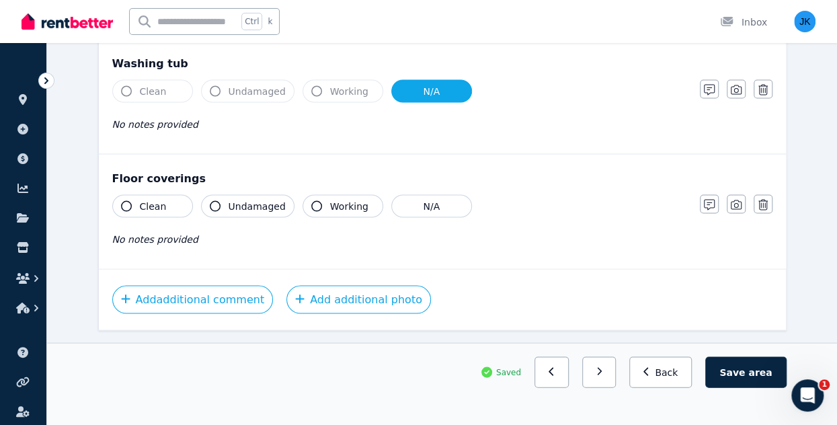
scroll to position [1182, 0]
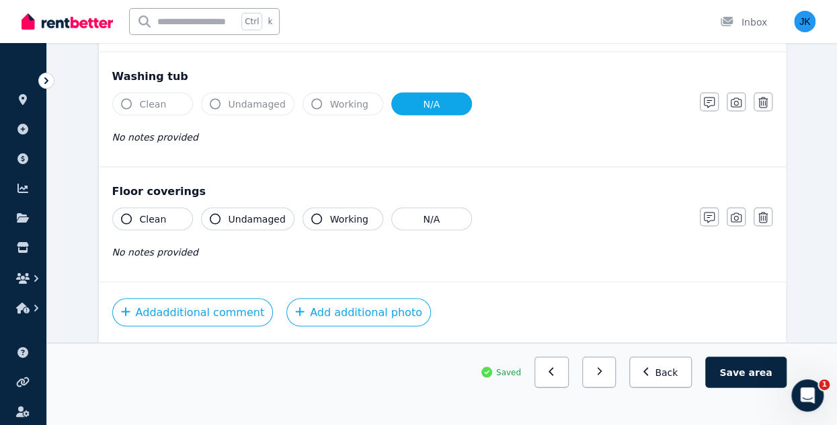
click at [175, 213] on button "Clean" at bounding box center [152, 218] width 81 height 23
click at [266, 212] on span "Undamaged" at bounding box center [257, 218] width 57 height 13
click at [343, 215] on span "Working" at bounding box center [349, 218] width 38 height 13
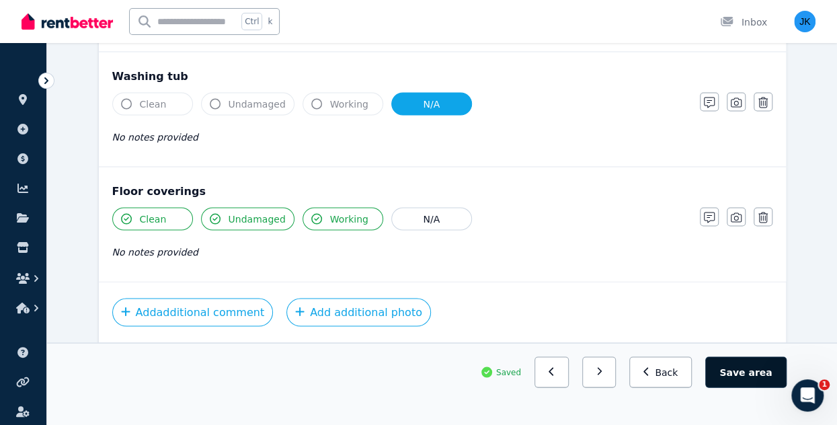
click at [745, 373] on button "Save area" at bounding box center [745, 371] width 81 height 31
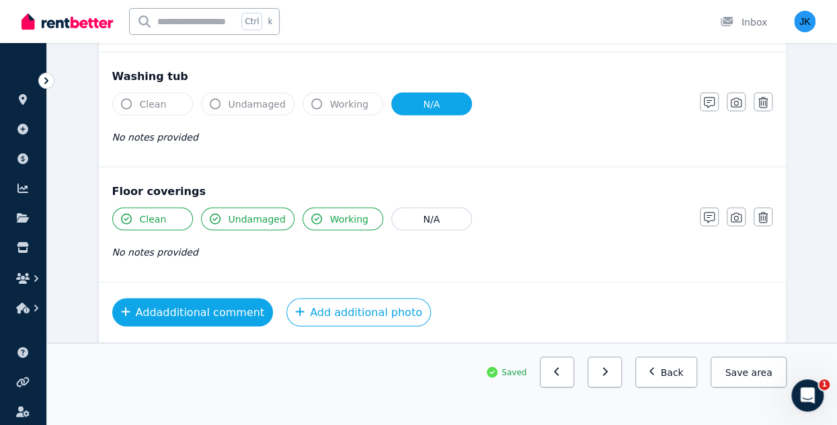
click at [215, 298] on button "Add additional comment" at bounding box center [192, 312] width 161 height 28
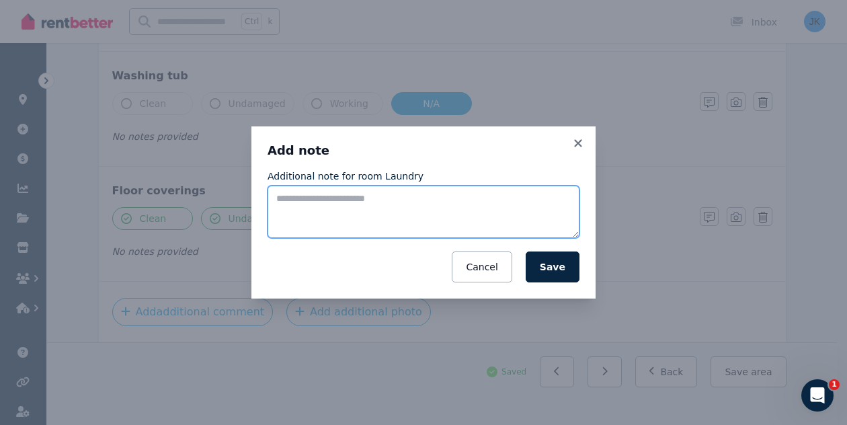
click at [370, 197] on textarea "Additional note for room Laundry" at bounding box center [424, 212] width 312 height 52
type textarea "**********"
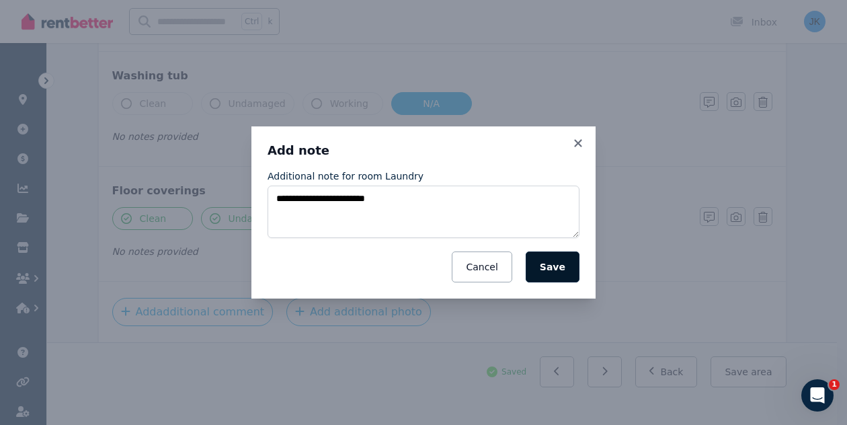
click at [566, 271] on button "Save" at bounding box center [553, 266] width 54 height 31
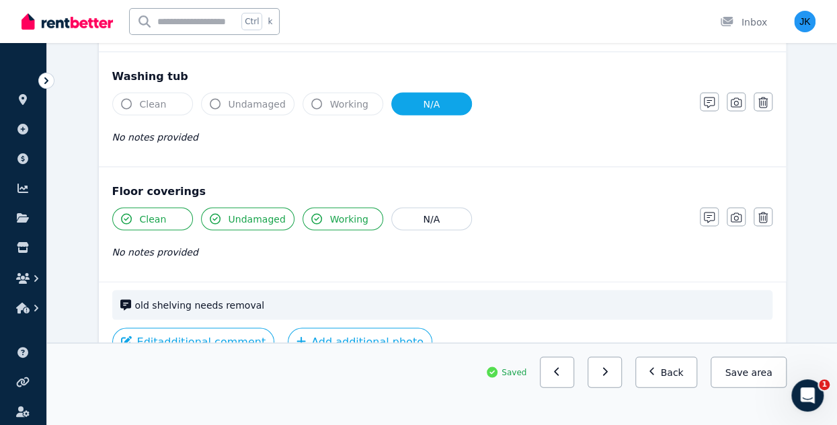
scroll to position [1252, 0]
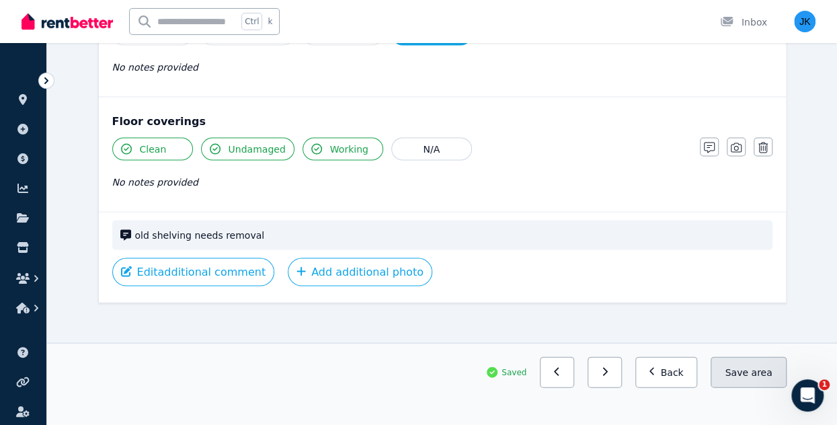
click at [745, 374] on button "Save area" at bounding box center [748, 371] width 75 height 31
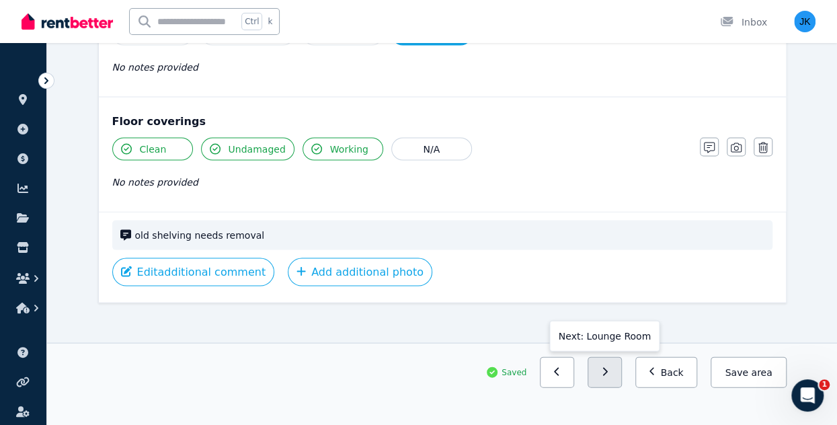
click at [622, 373] on button "button" at bounding box center [605, 371] width 34 height 31
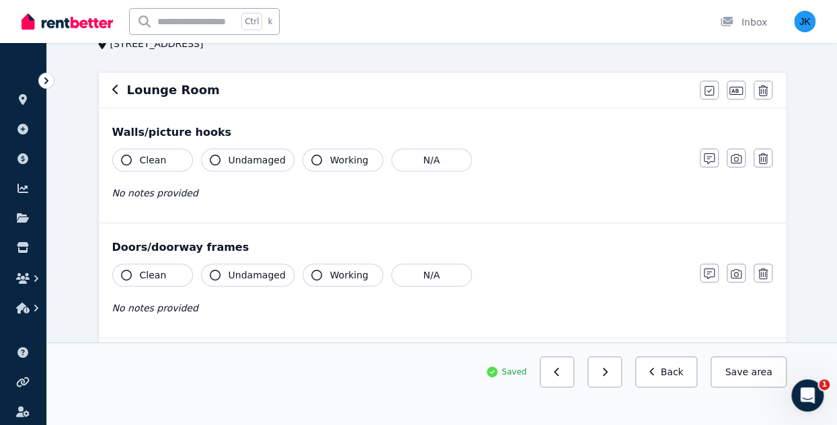
scroll to position [84, 0]
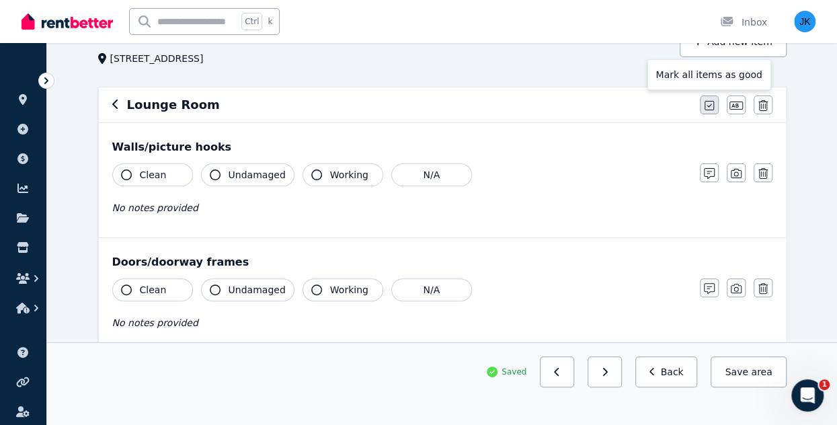
click at [707, 103] on icon "button" at bounding box center [709, 105] width 9 height 11
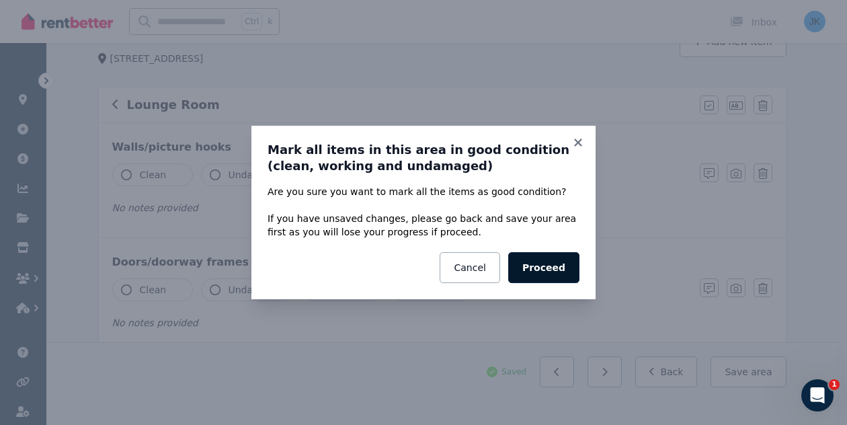
click at [553, 260] on button "Proceed" at bounding box center [543, 267] width 71 height 31
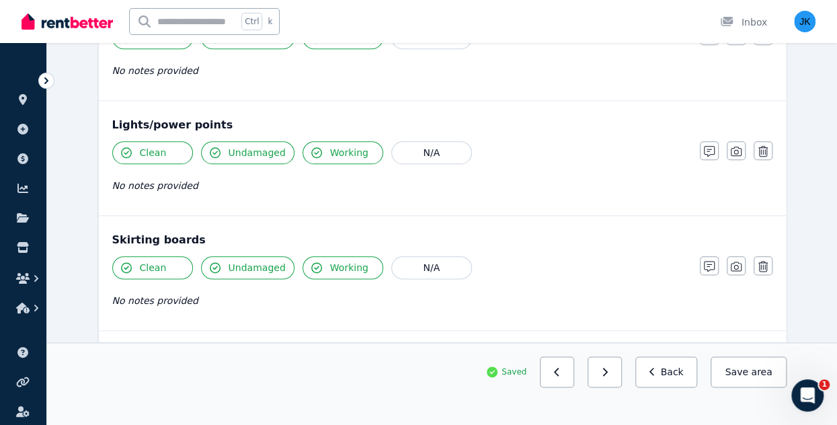
scroll to position [684, 0]
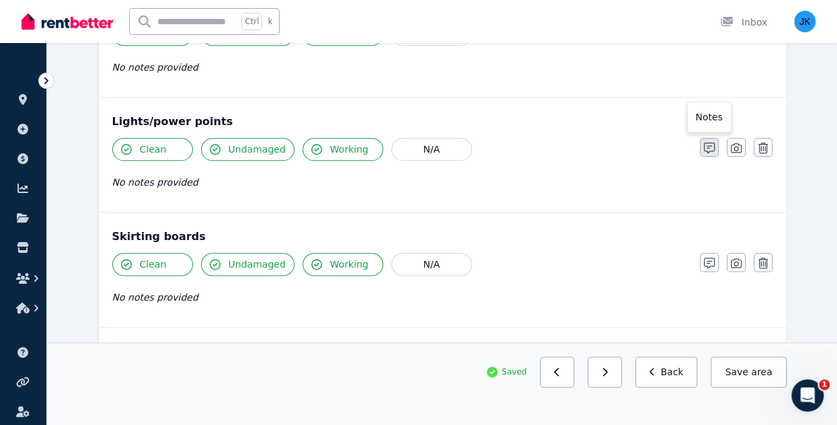
click at [714, 143] on icon "button" at bounding box center [709, 148] width 11 height 11
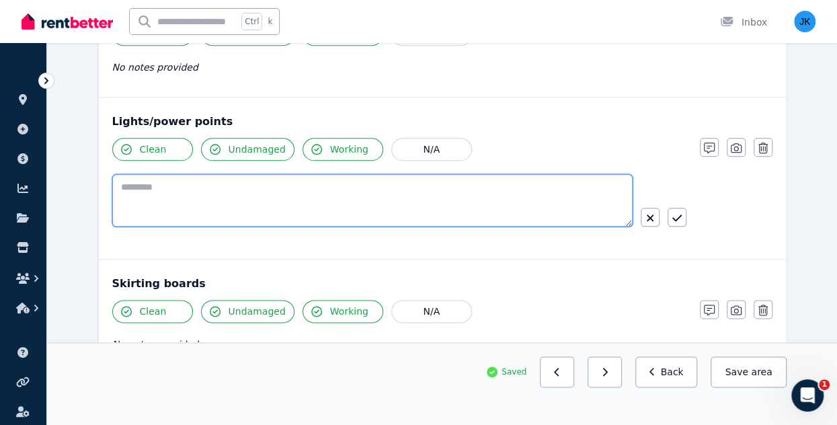
click at [358, 177] on textarea at bounding box center [372, 200] width 520 height 52
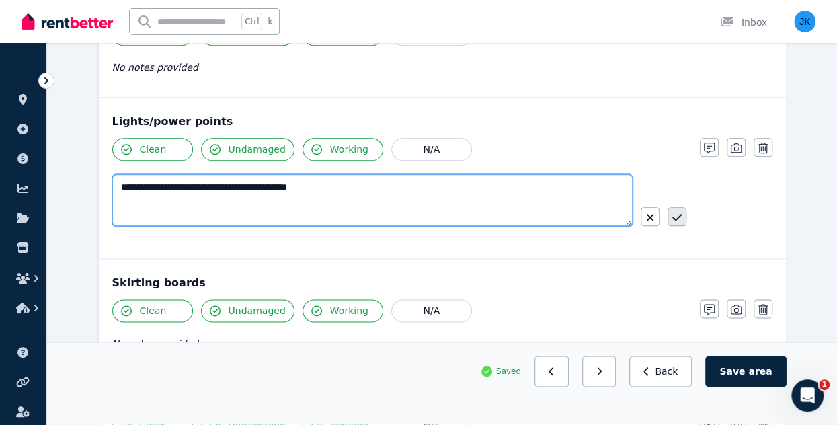
type textarea "**********"
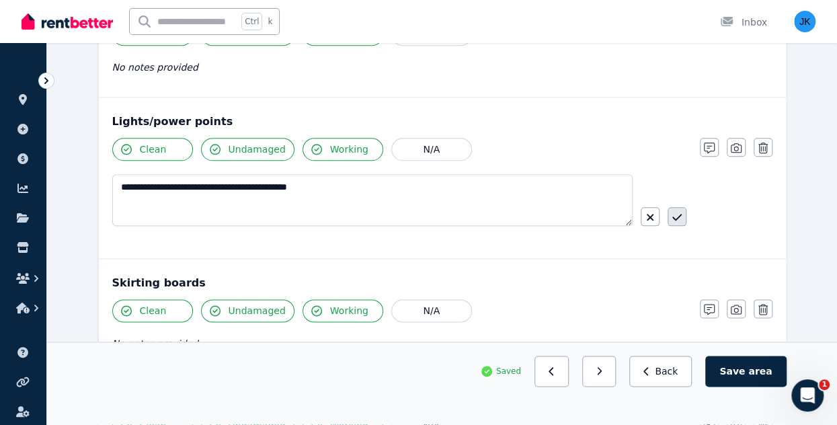
click at [680, 214] on icon "button" at bounding box center [676, 217] width 9 height 7
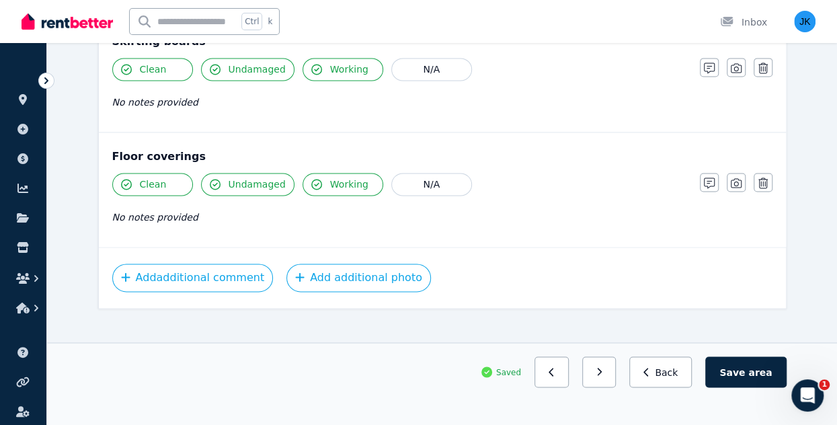
scroll to position [898, 0]
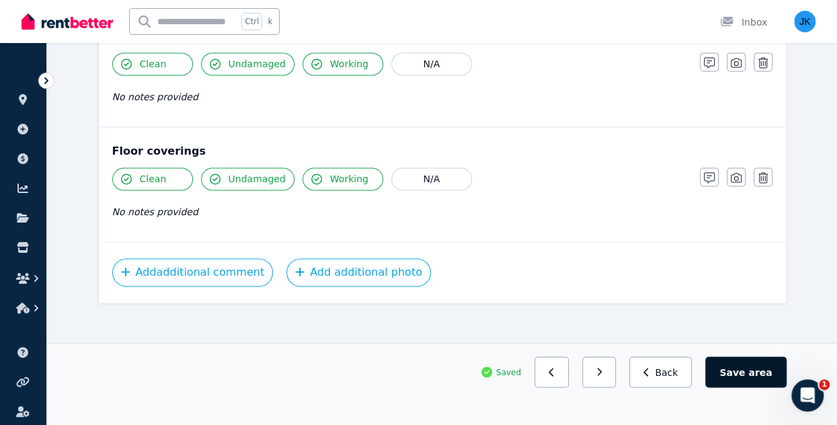
click at [761, 367] on span "area" at bounding box center [760, 371] width 24 height 13
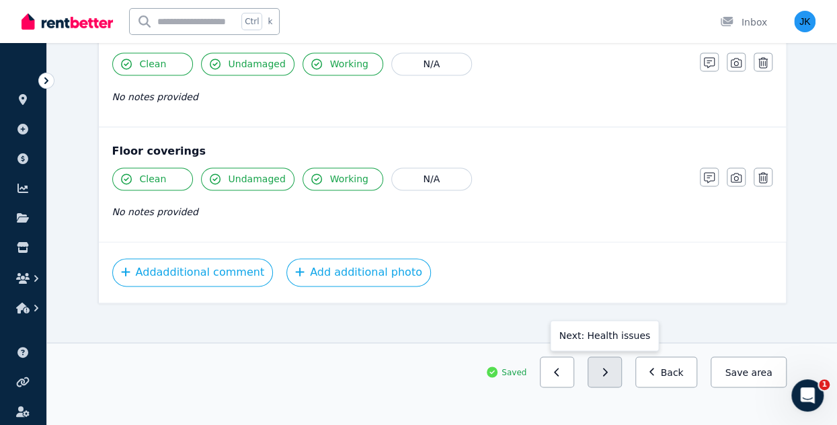
click at [608, 368] on icon "button" at bounding box center [605, 371] width 6 height 9
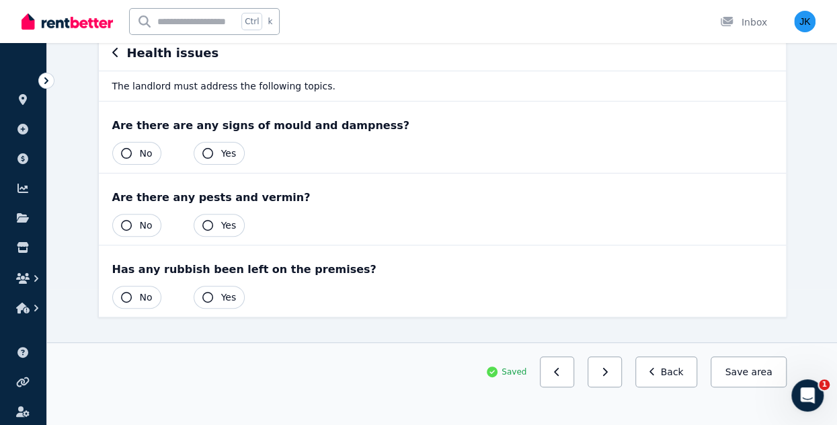
scroll to position [139, 0]
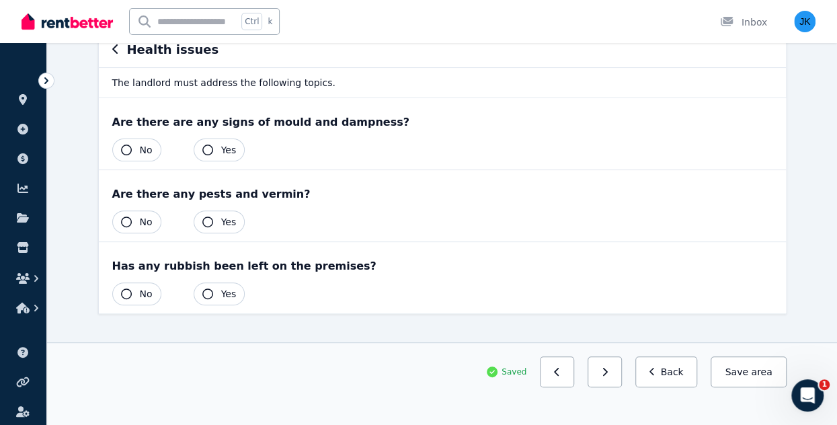
click at [140, 147] on span "No" at bounding box center [146, 149] width 13 height 13
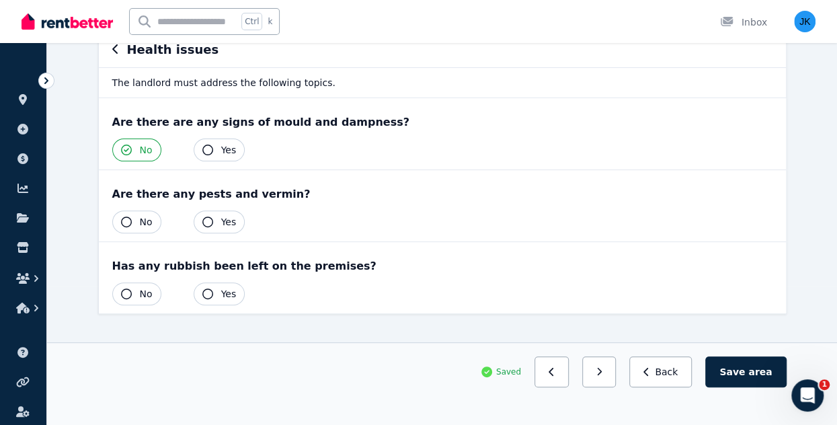
click at [151, 218] on span "No" at bounding box center [146, 221] width 13 height 13
click at [227, 294] on span "Yes" at bounding box center [228, 293] width 15 height 13
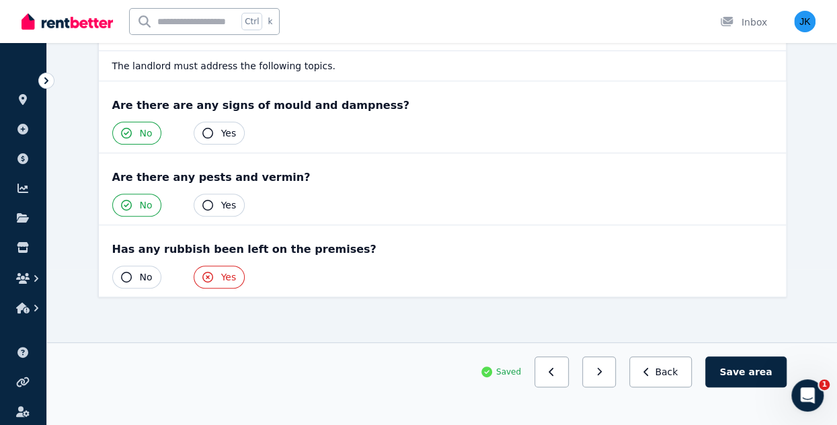
click at [136, 274] on button "No" at bounding box center [136, 277] width 49 height 23
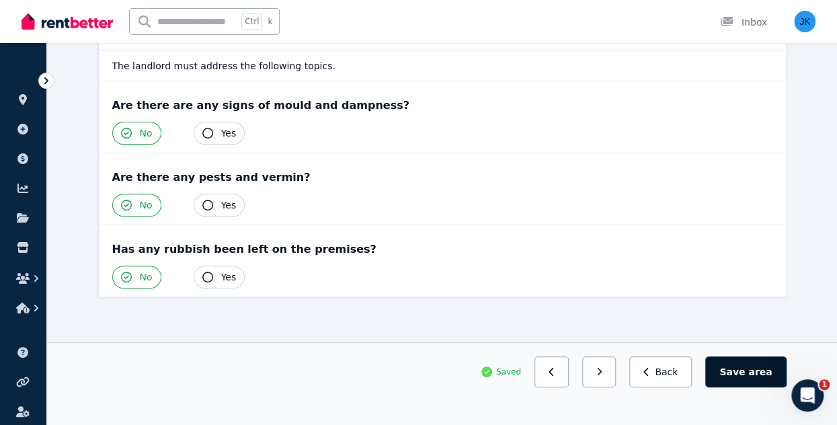
click at [735, 370] on button "Save area" at bounding box center [745, 371] width 81 height 31
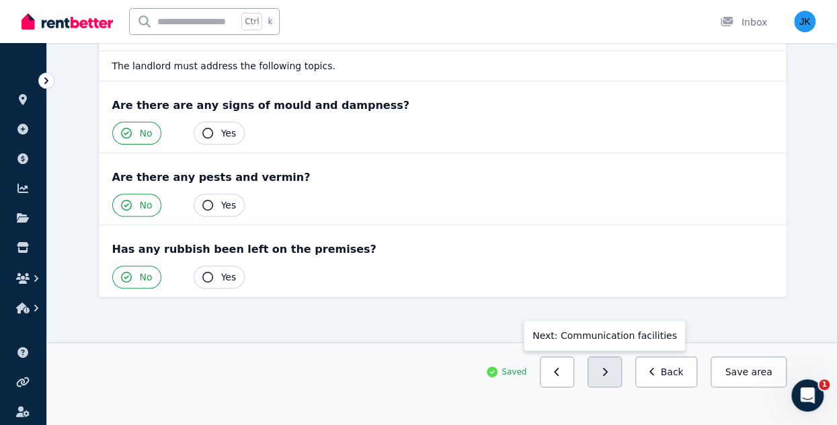
click at [608, 372] on icon "button" at bounding box center [605, 371] width 6 height 9
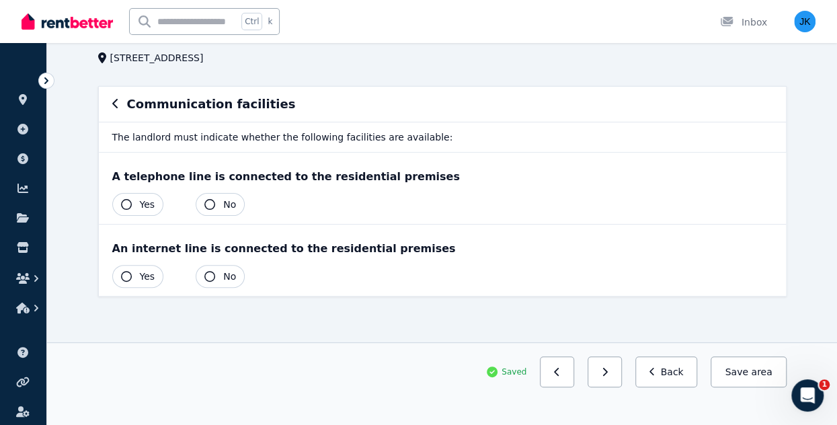
click at [140, 198] on span "Yes" at bounding box center [147, 204] width 15 height 13
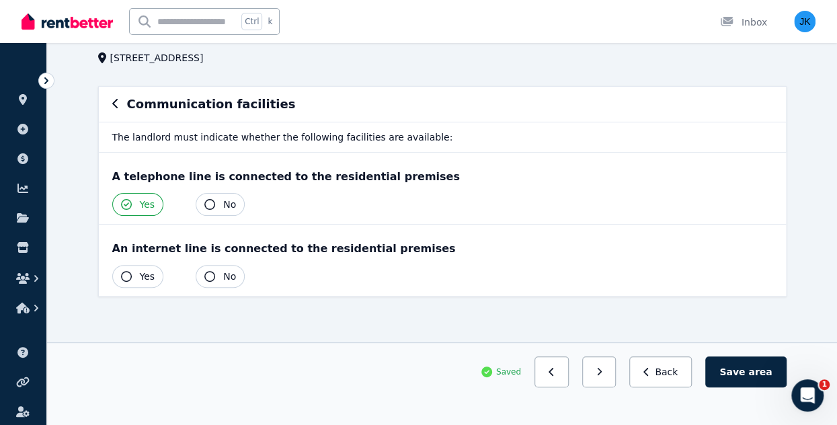
click at [145, 270] on span "Yes" at bounding box center [147, 276] width 15 height 13
click at [602, 374] on icon "button" at bounding box center [599, 371] width 6 height 9
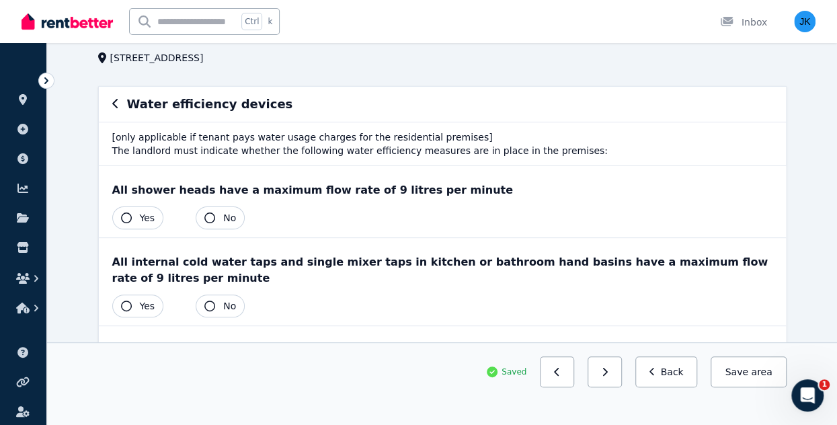
click at [147, 208] on button "Yes" at bounding box center [138, 217] width 52 height 23
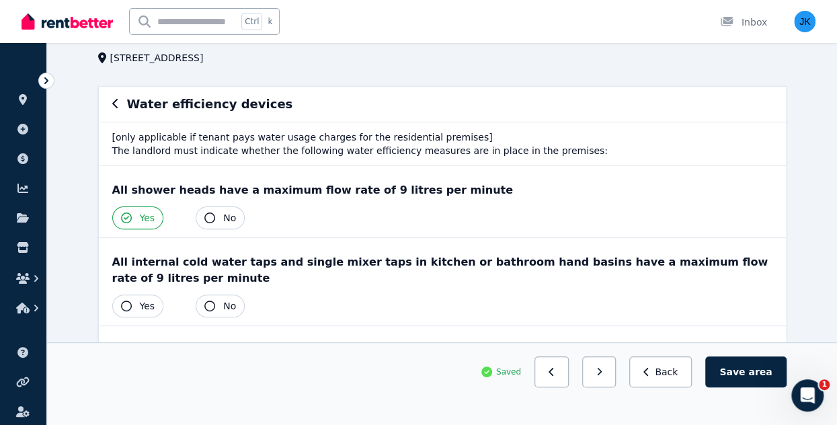
click at [147, 299] on span "Yes" at bounding box center [147, 305] width 15 height 13
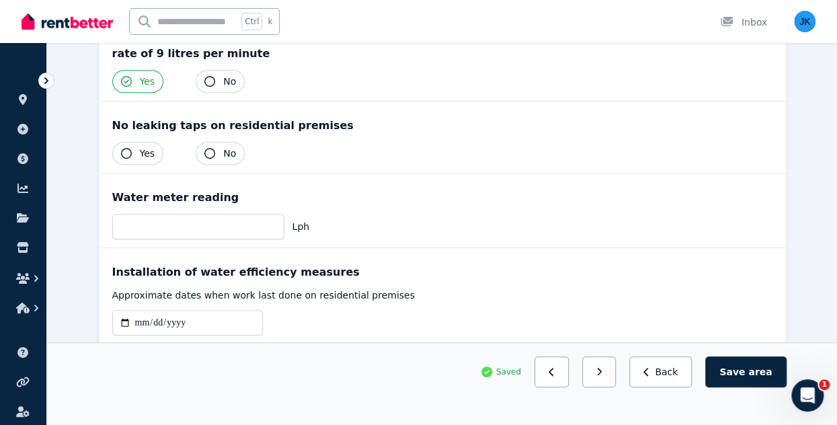
scroll to position [308, 0]
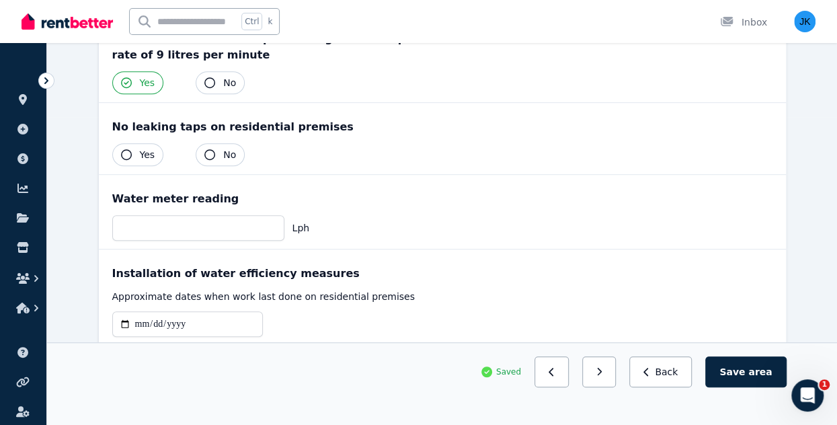
click at [144, 148] on span "Yes" at bounding box center [147, 154] width 15 height 13
click at [216, 215] on input "number" at bounding box center [198, 228] width 172 height 26
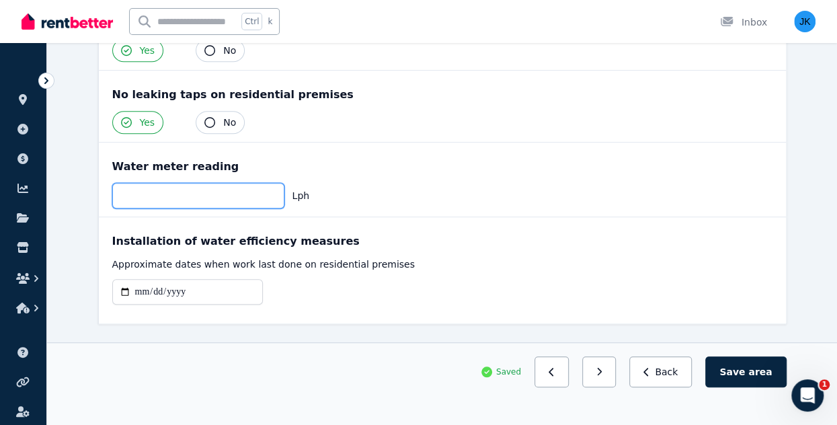
scroll to position [350, 0]
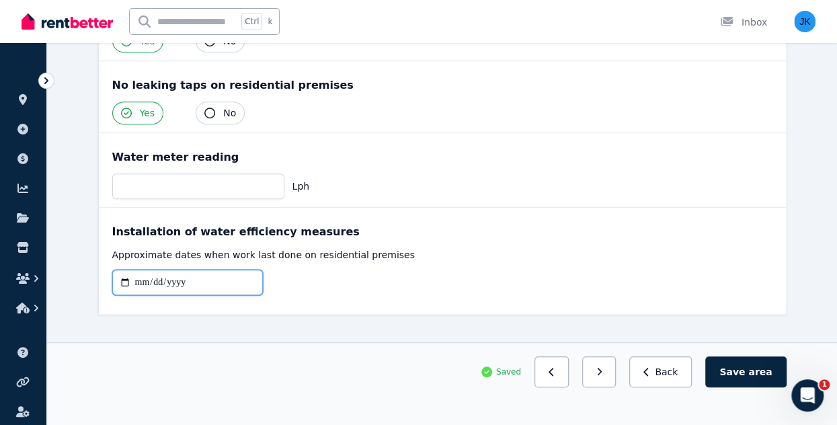
click at [154, 270] on input "date" at bounding box center [187, 283] width 151 height 26
click at [212, 270] on input "date" at bounding box center [187, 283] width 151 height 26
click at [124, 270] on input "date" at bounding box center [187, 283] width 151 height 26
click at [378, 280] on div "**********" at bounding box center [442, 288] width 660 height 36
click at [124, 270] on input "**********" at bounding box center [187, 283] width 151 height 26
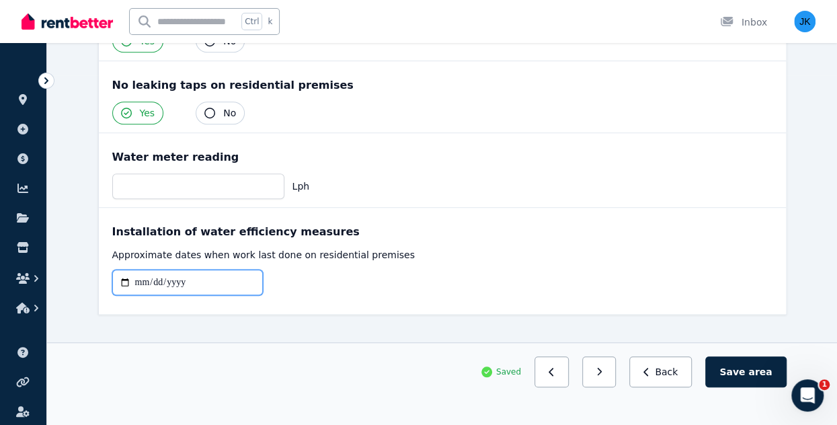
type input "**********"
click at [455, 289] on div "**********" at bounding box center [442, 261] width 687 height 106
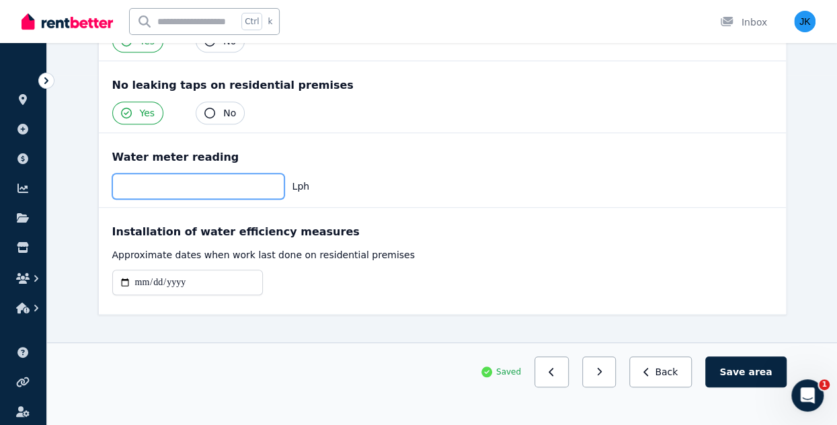
click at [262, 173] on input "number" at bounding box center [198, 186] width 172 height 26
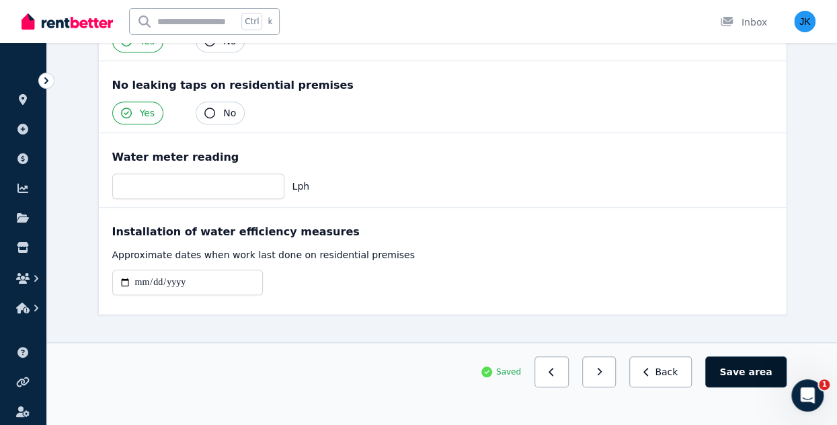
click at [755, 372] on span "area" at bounding box center [760, 371] width 24 height 13
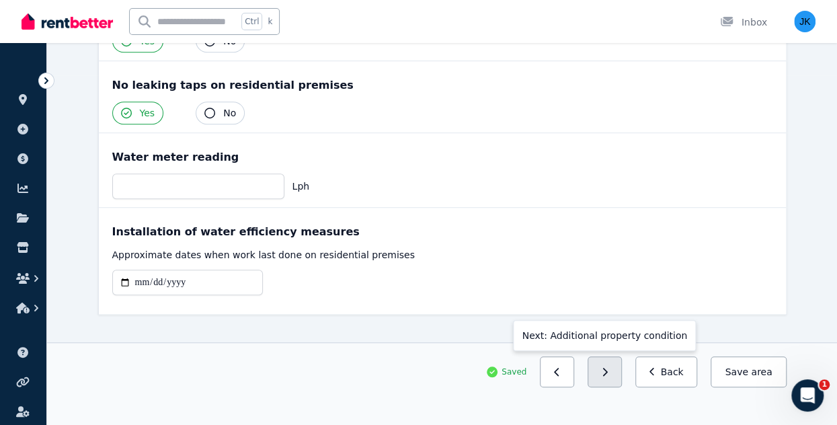
click at [608, 371] on icon "button" at bounding box center [605, 372] width 5 height 8
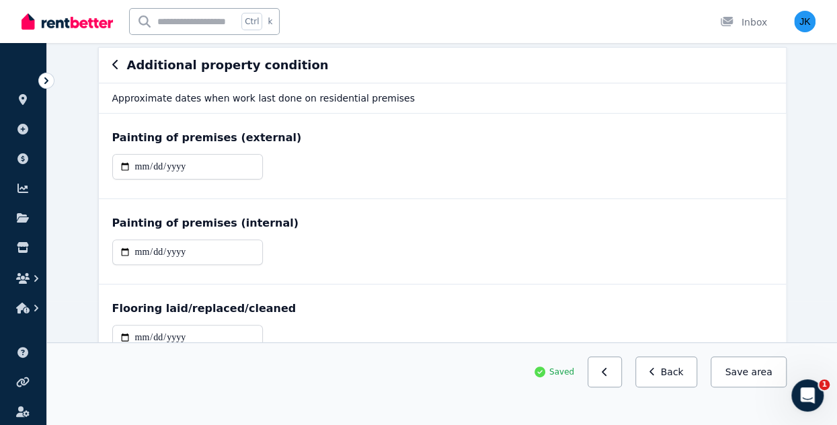
scroll to position [130, 0]
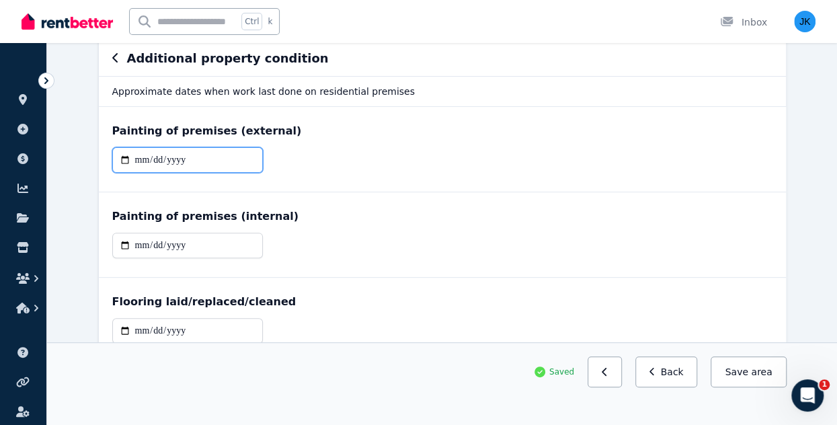
click at [183, 157] on input "date" at bounding box center [187, 160] width 151 height 26
click at [125, 157] on input "date" at bounding box center [187, 160] width 151 height 26
type input "**********"
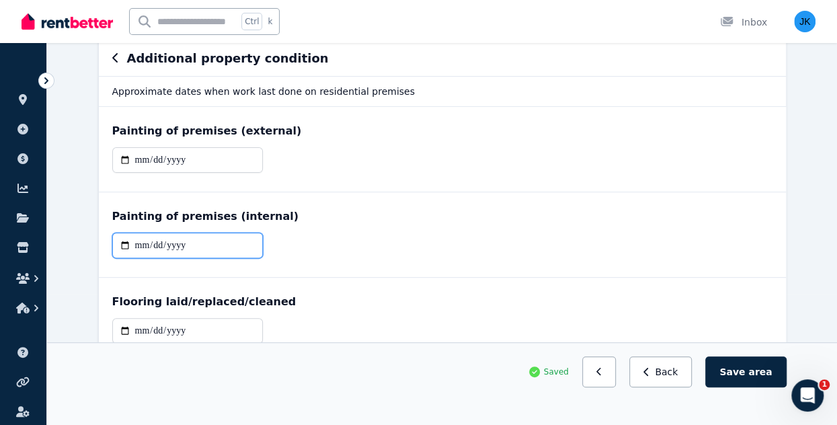
click at [118, 242] on input "date" at bounding box center [187, 246] width 151 height 26
type input "**********"
click at [131, 326] on input "date" at bounding box center [187, 331] width 151 height 26
click at [118, 325] on input "date" at bounding box center [187, 331] width 151 height 26
type input "**********"
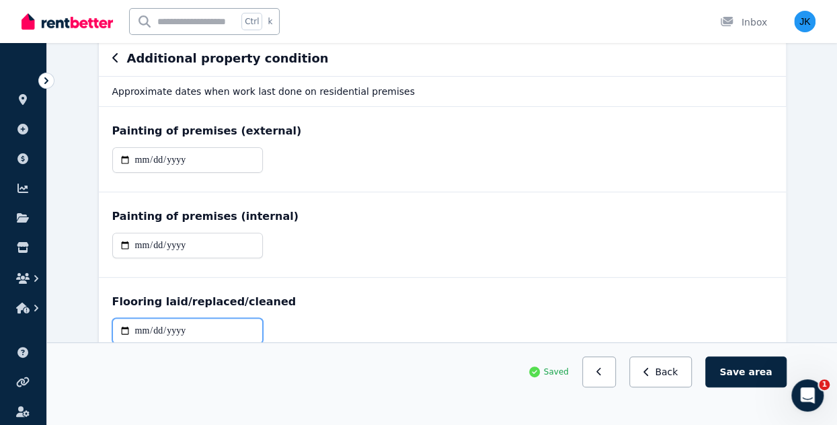
scroll to position [196, 0]
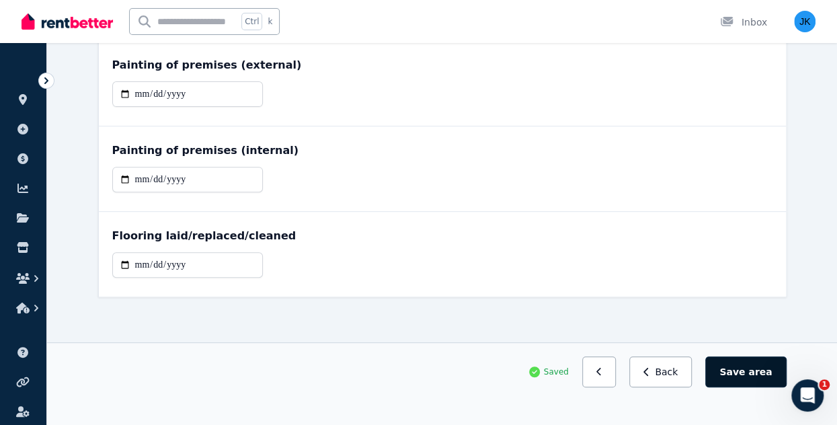
click at [761, 373] on span "area" at bounding box center [760, 371] width 24 height 13
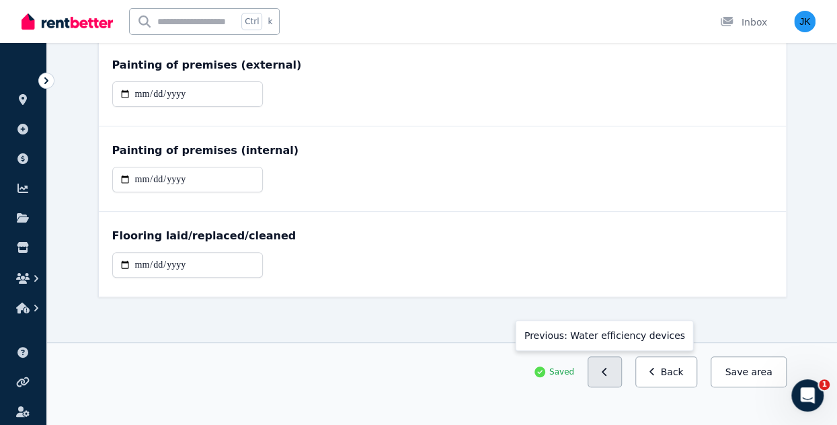
click at [608, 375] on icon "button" at bounding box center [605, 371] width 6 height 9
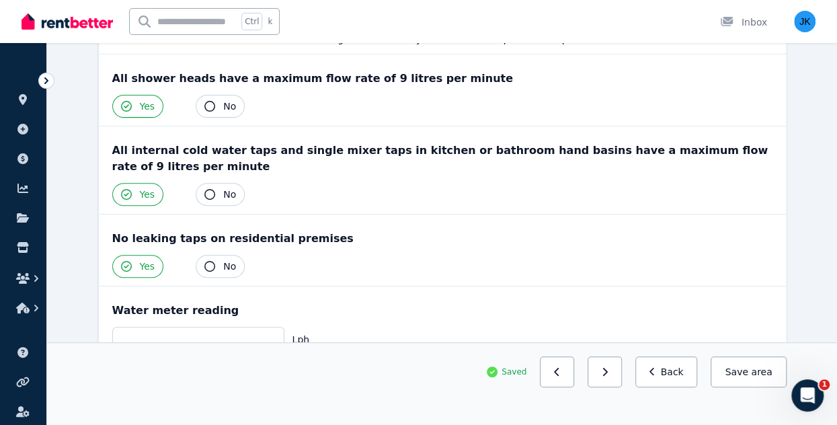
click at [608, 375] on icon "button" at bounding box center [605, 371] width 6 height 9
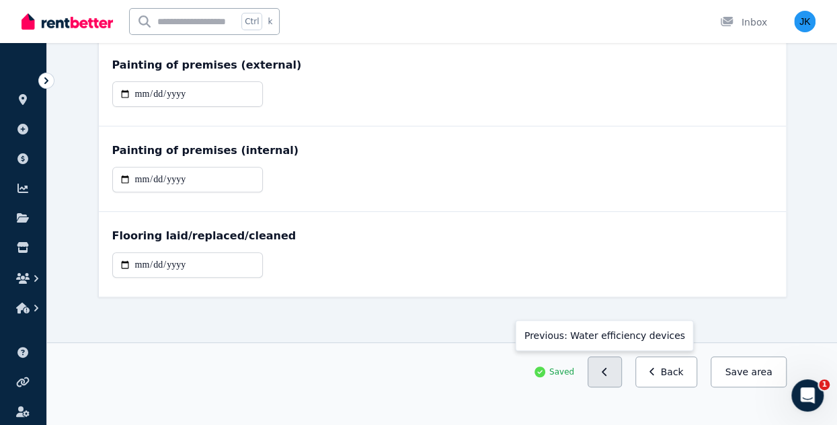
click at [606, 373] on icon "button" at bounding box center [604, 372] width 5 height 8
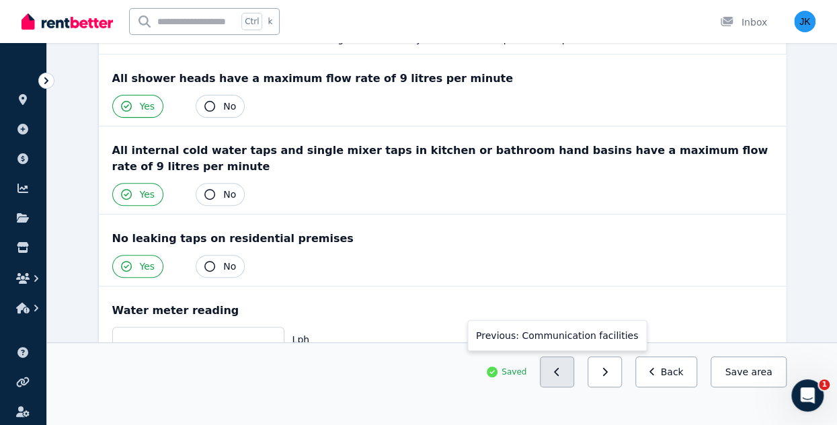
click at [560, 372] on icon "button" at bounding box center [557, 371] width 6 height 9
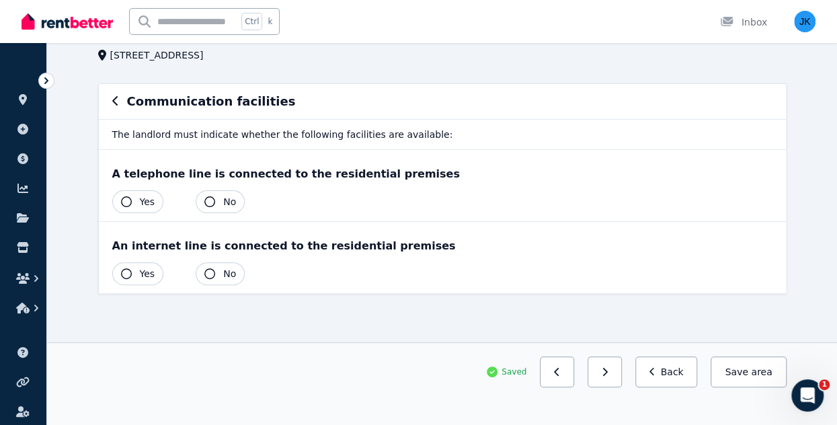
scroll to position [85, 0]
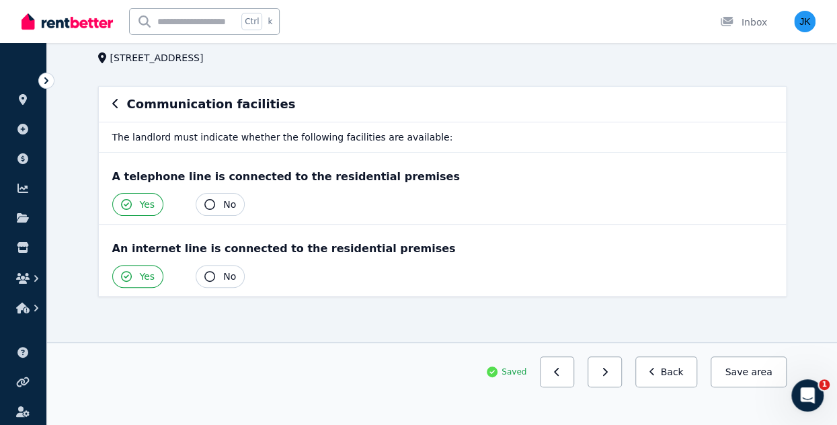
click at [560, 372] on icon "button" at bounding box center [557, 371] width 6 height 9
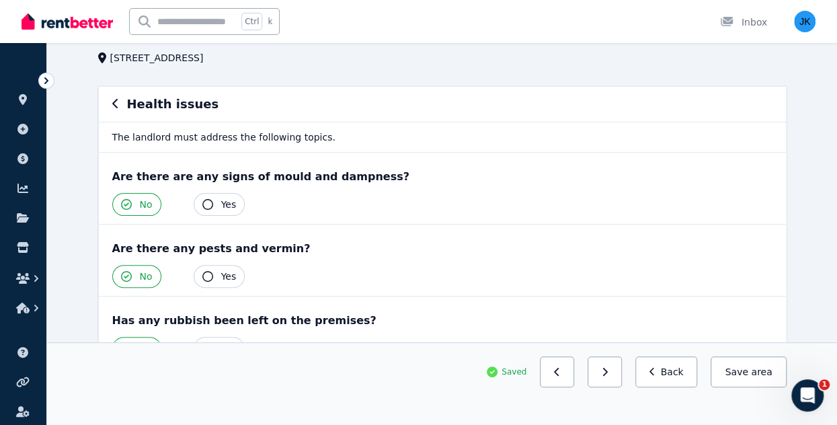
click at [560, 372] on icon "button" at bounding box center [557, 371] width 6 height 9
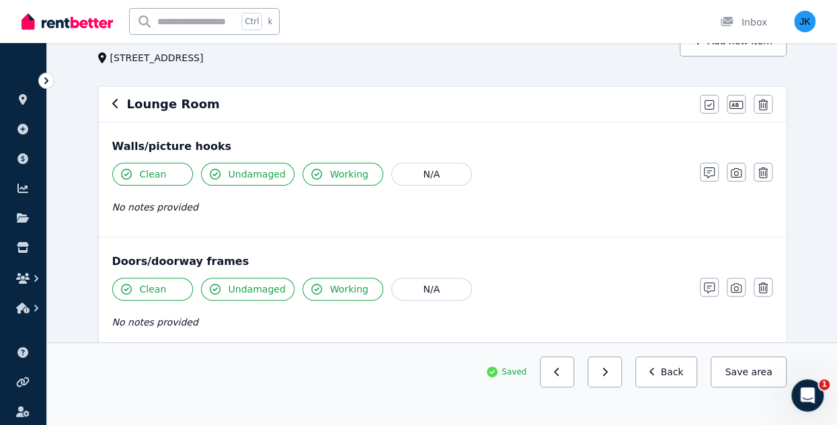
click at [560, 372] on icon "button" at bounding box center [557, 371] width 6 height 9
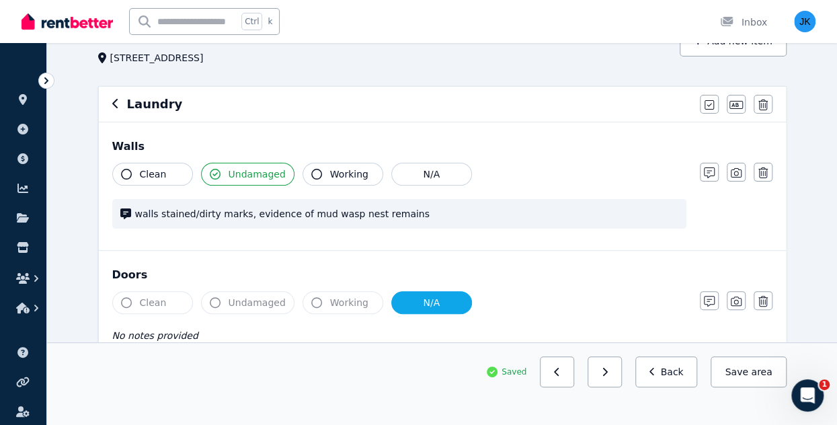
click at [560, 372] on icon "button" at bounding box center [557, 371] width 6 height 9
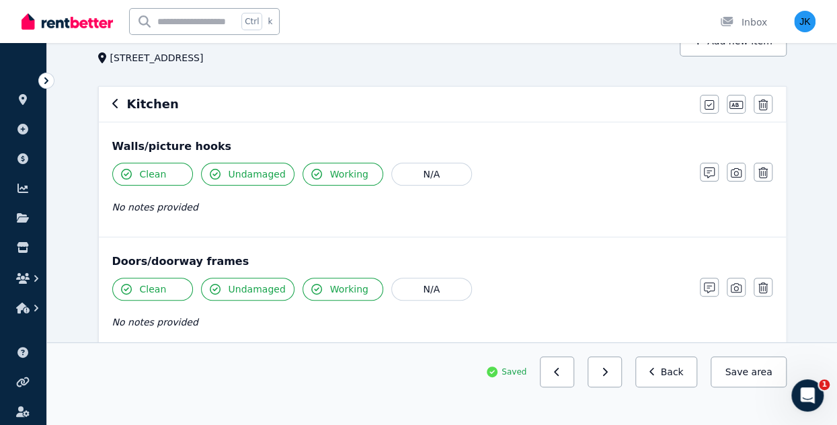
click at [560, 372] on icon "button" at bounding box center [557, 371] width 6 height 9
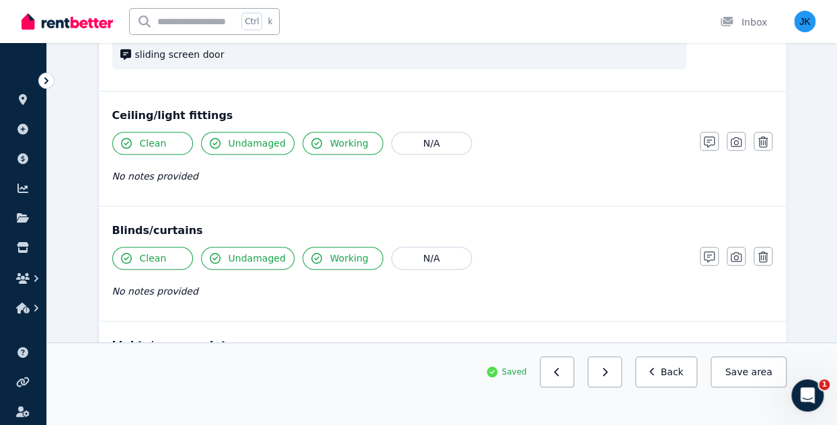
scroll to position [491, 0]
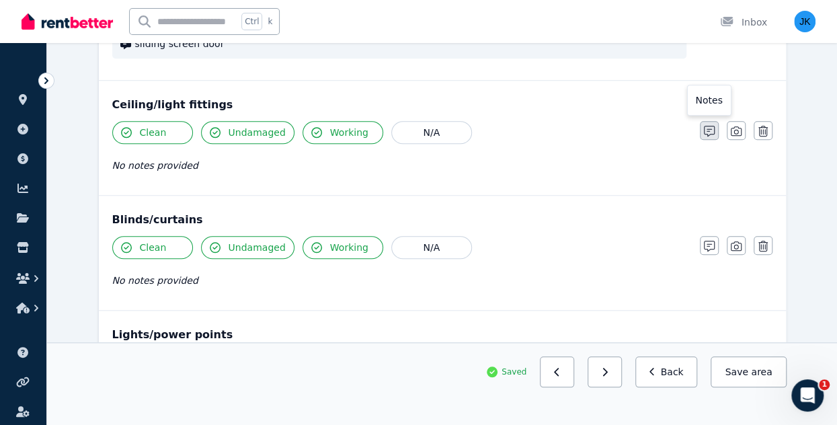
click at [710, 127] on icon "button" at bounding box center [709, 131] width 11 height 11
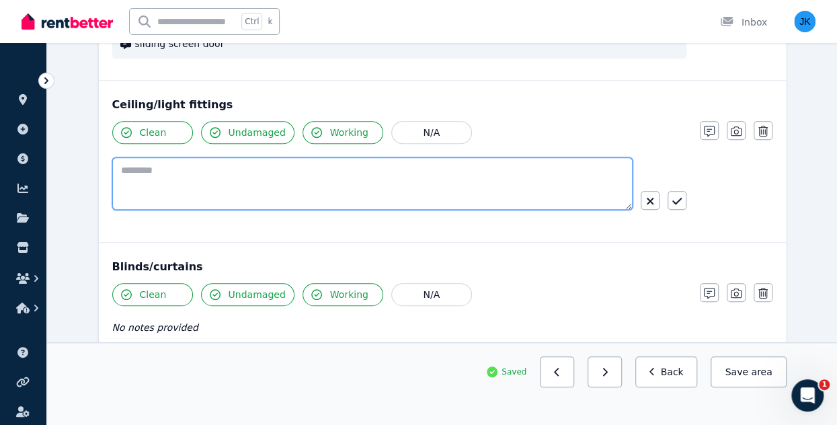
click at [310, 166] on textarea at bounding box center [372, 183] width 520 height 52
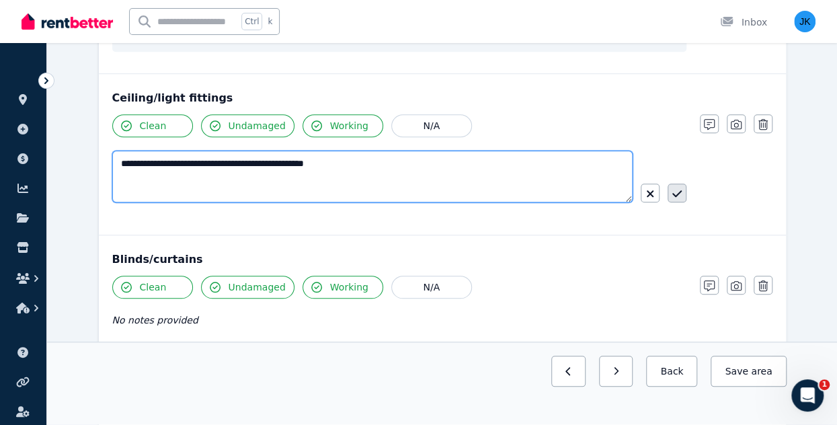
type textarea "**********"
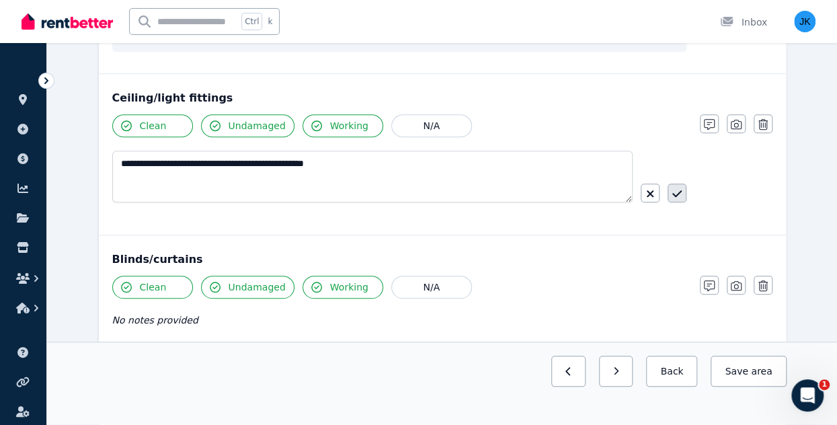
click at [679, 190] on icon "button" at bounding box center [676, 193] width 9 height 7
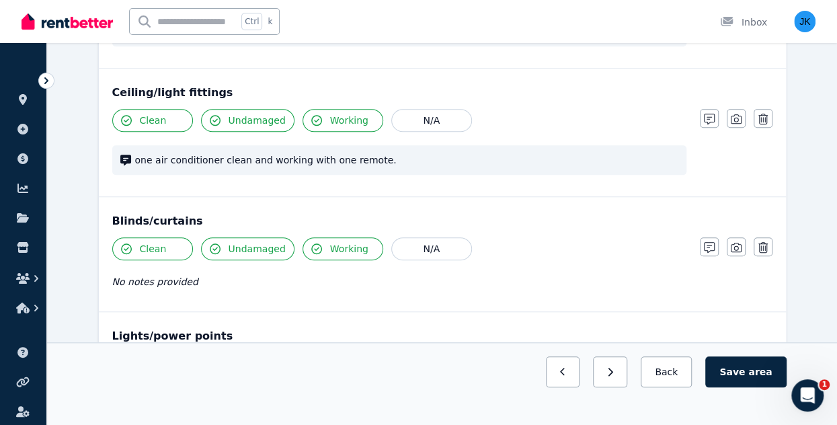
scroll to position [495, 0]
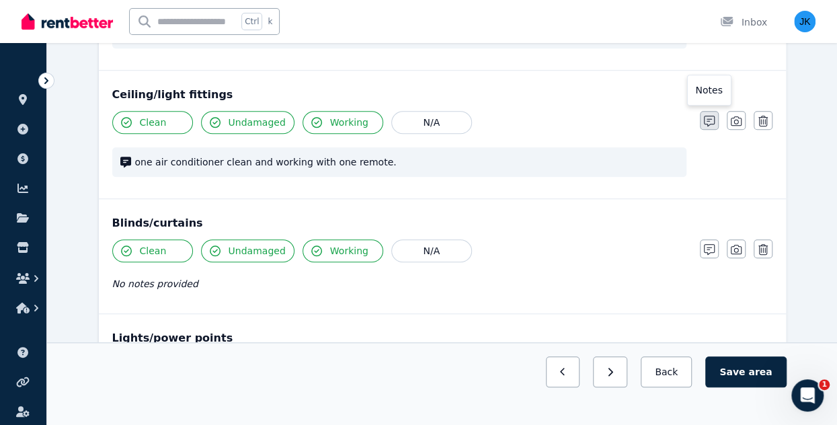
click at [705, 119] on icon "button" at bounding box center [709, 121] width 11 height 11
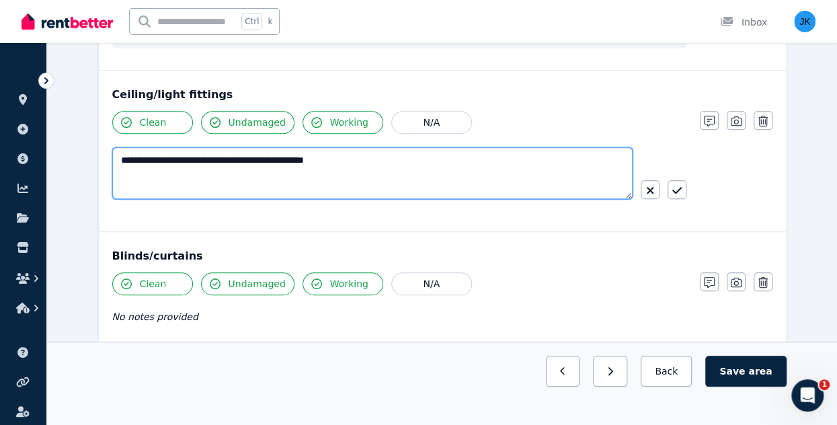
click at [407, 155] on textarea "**********" at bounding box center [372, 173] width 521 height 52
type textarea "**********"
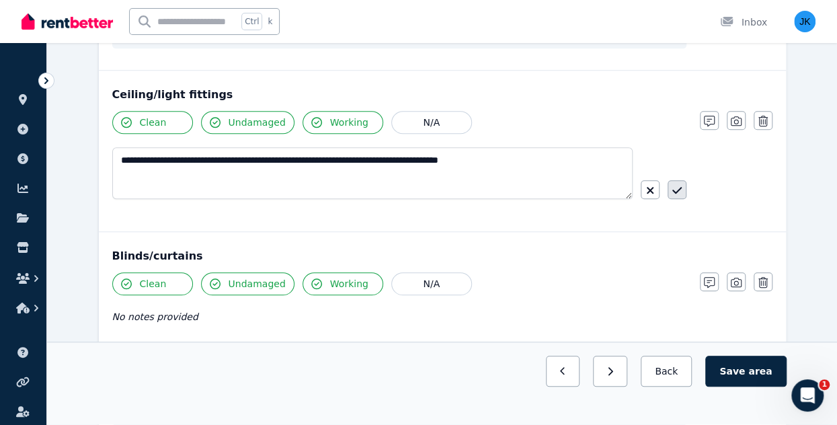
click at [682, 188] on button "button" at bounding box center [677, 189] width 19 height 19
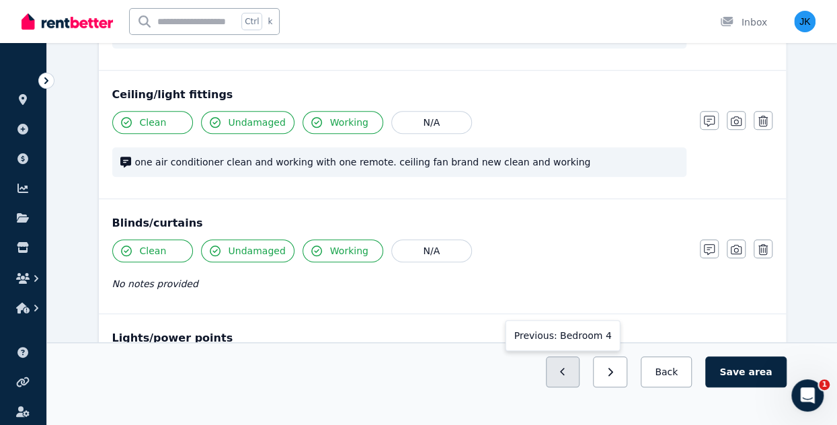
click at [580, 379] on button "button" at bounding box center [563, 371] width 34 height 31
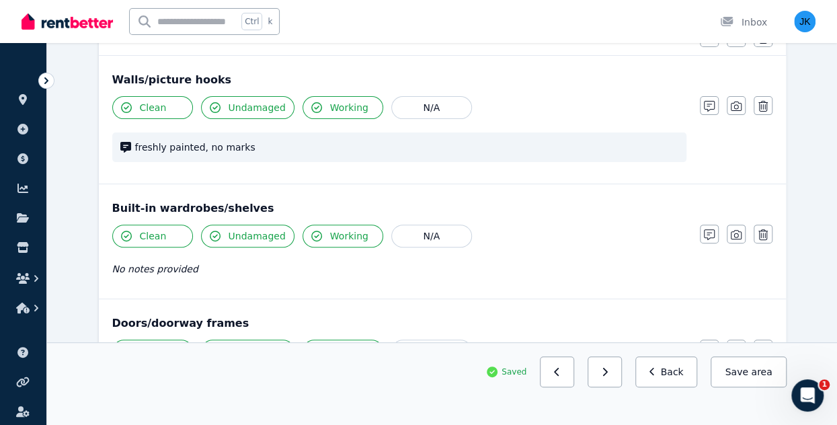
scroll to position [147, 0]
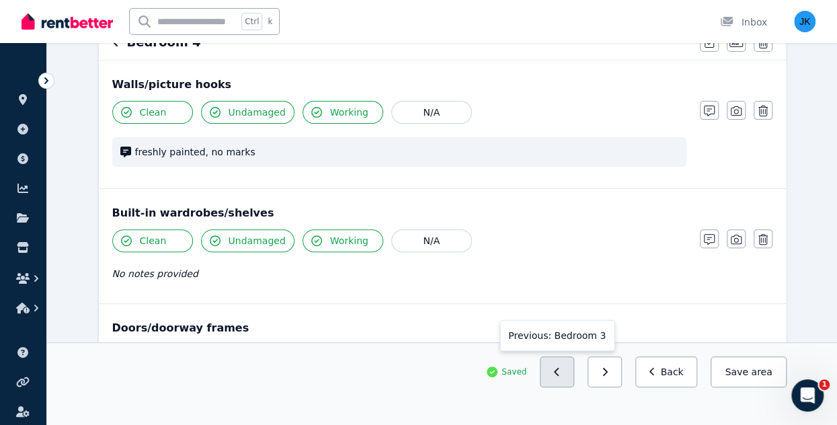
click at [573, 372] on button "button" at bounding box center [557, 371] width 34 height 31
click at [608, 372] on icon "button" at bounding box center [605, 372] width 5 height 8
click at [574, 372] on button "button" at bounding box center [557, 371] width 34 height 31
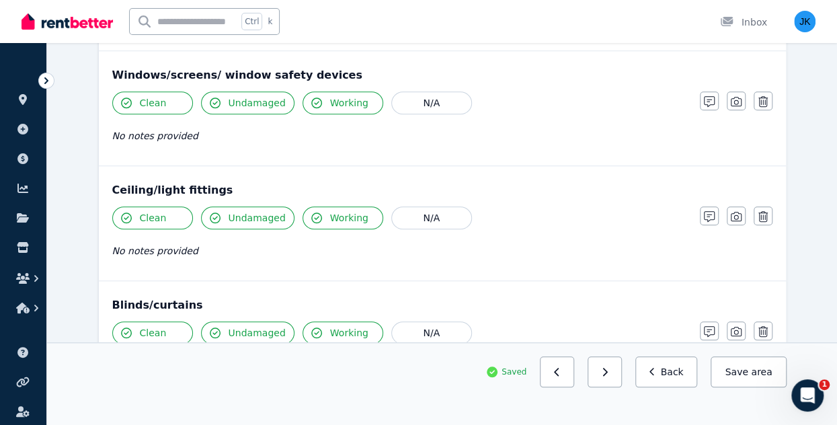
scroll to position [513, 0]
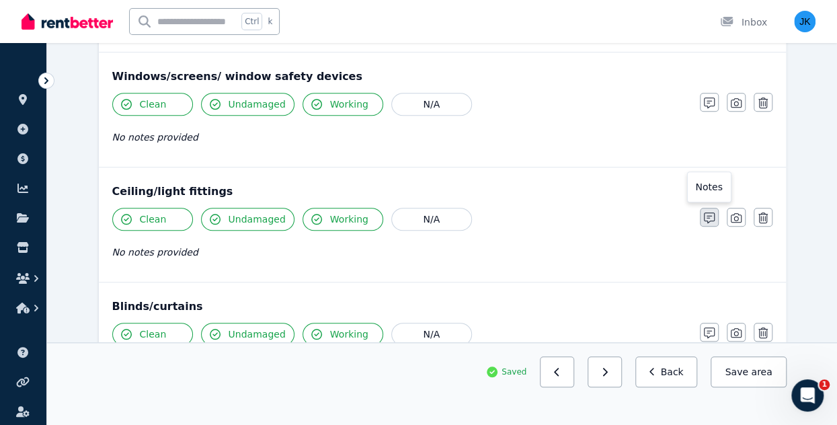
click at [705, 217] on icon "button" at bounding box center [709, 217] width 11 height 11
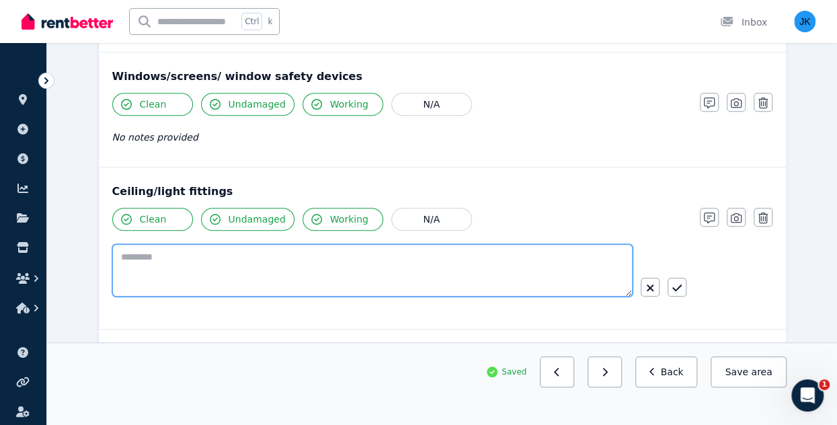
click at [303, 271] on textarea at bounding box center [372, 270] width 520 height 52
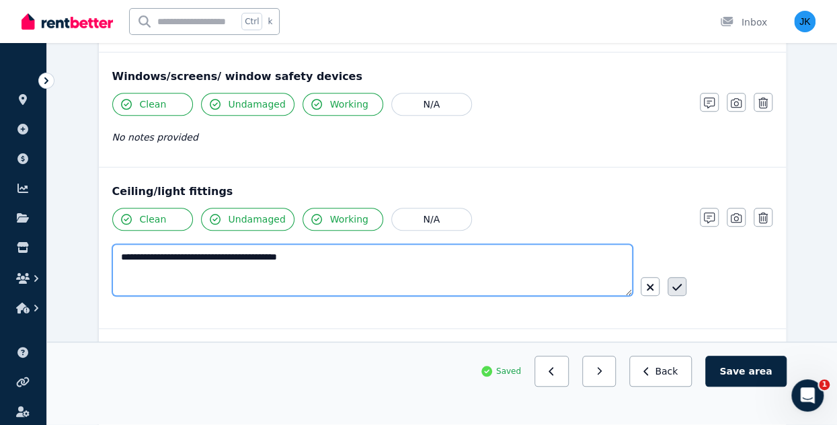
type textarea "**********"
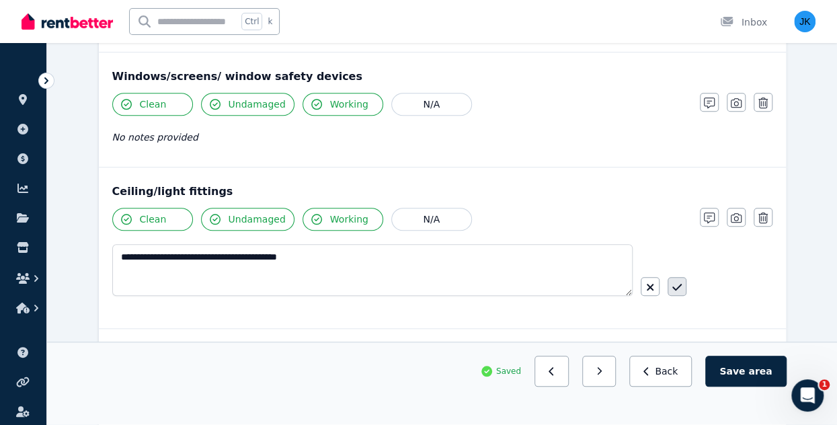
click at [676, 282] on icon "button" at bounding box center [676, 287] width 9 height 11
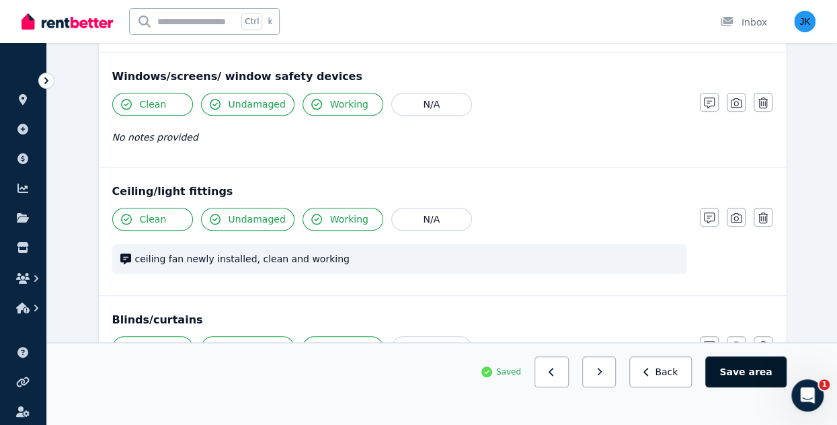
click at [757, 372] on span "area" at bounding box center [760, 371] width 24 height 13
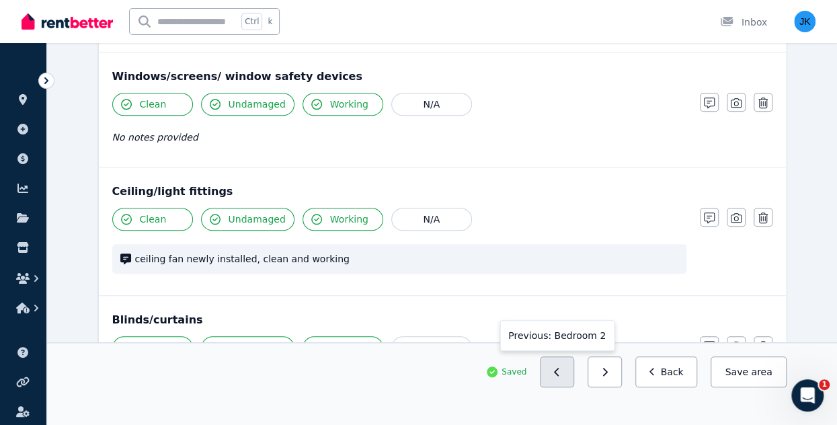
click at [560, 372] on icon "button" at bounding box center [557, 371] width 6 height 9
click at [574, 373] on button "button" at bounding box center [557, 371] width 34 height 31
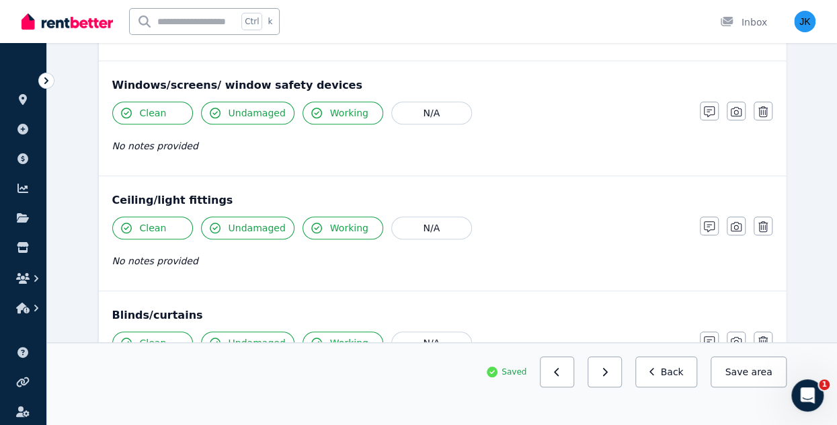
scroll to position [506, 0]
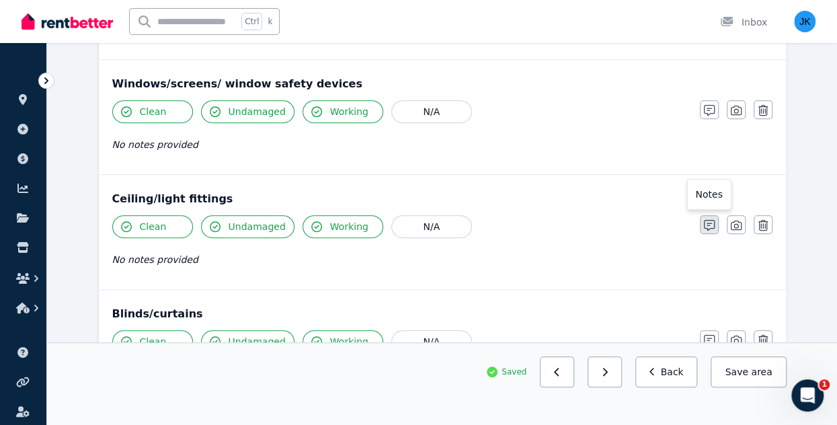
click at [707, 225] on icon "button" at bounding box center [709, 225] width 11 height 11
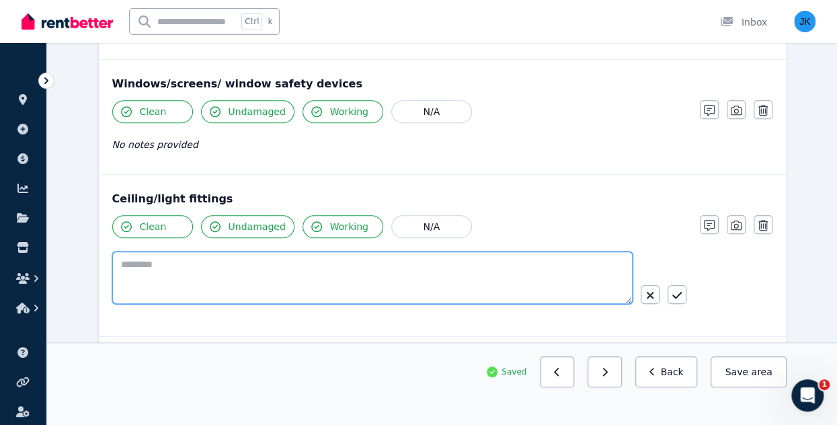
click at [390, 274] on textarea at bounding box center [372, 277] width 520 height 52
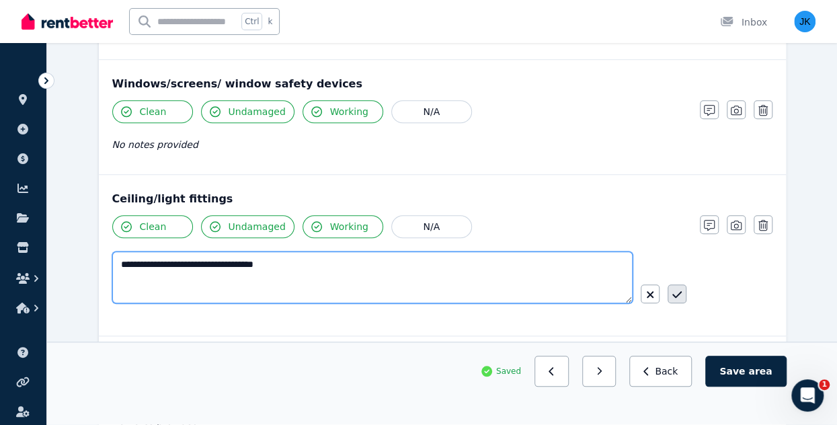
type textarea "**********"
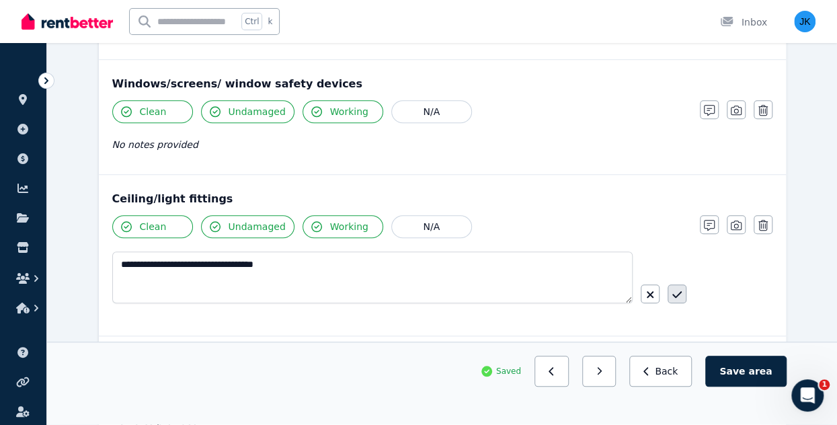
click at [676, 292] on icon "button" at bounding box center [676, 294] width 9 height 7
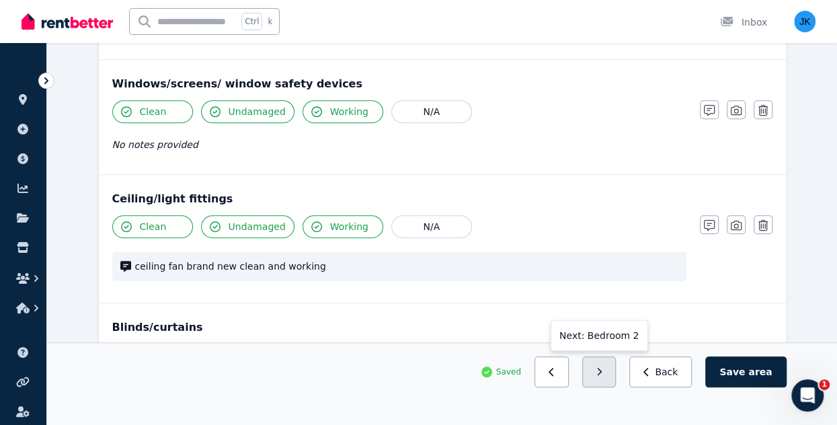
click at [616, 372] on button "button" at bounding box center [599, 371] width 34 height 31
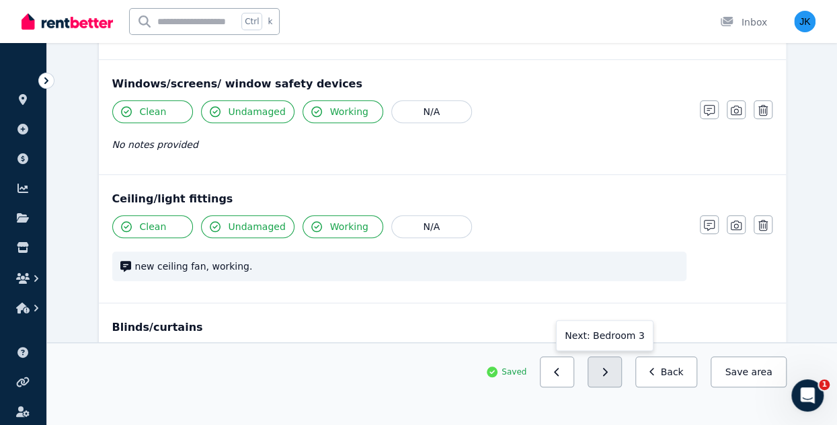
click at [612, 372] on button "button" at bounding box center [605, 371] width 34 height 31
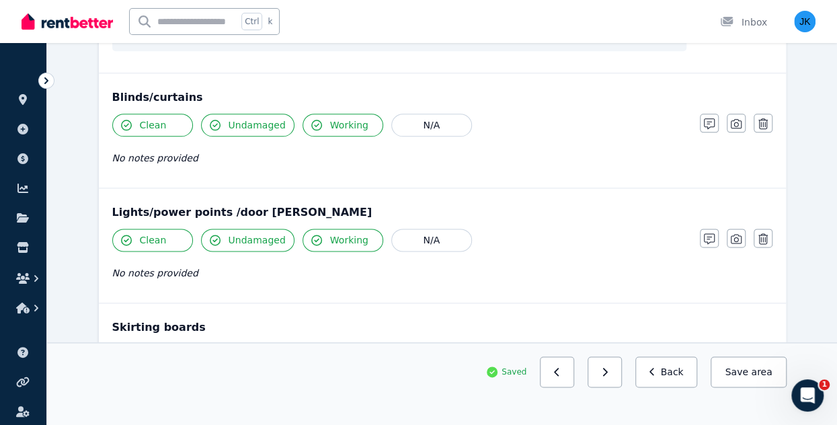
scroll to position [732, 0]
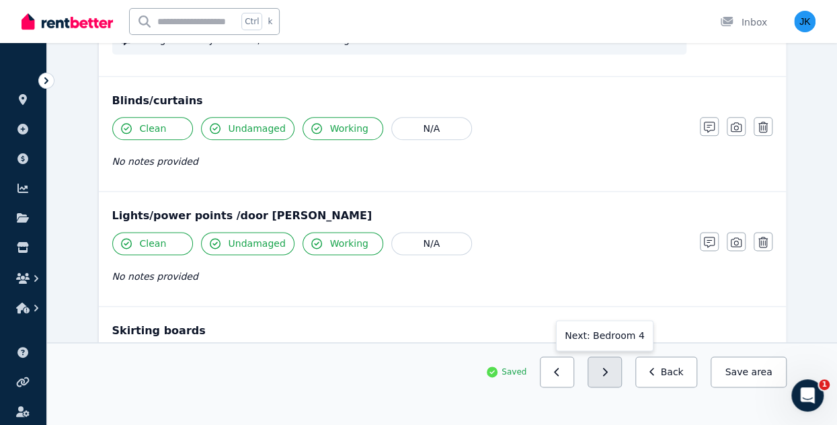
click at [608, 369] on icon "button" at bounding box center [605, 371] width 6 height 9
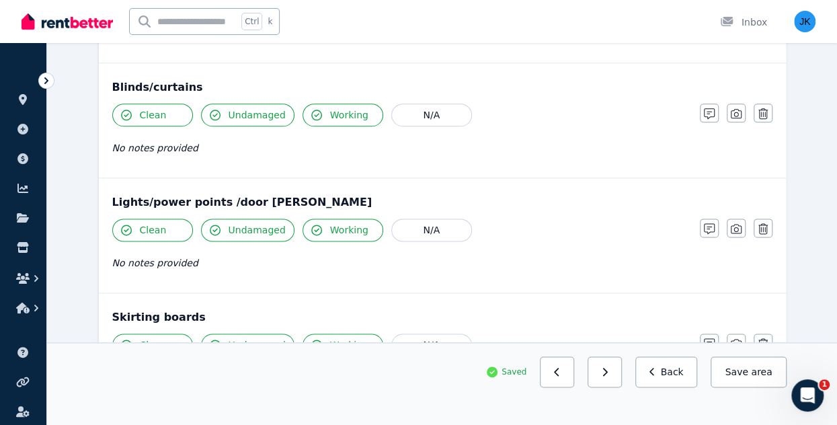
click at [608, 369] on icon "button" at bounding box center [605, 371] width 6 height 9
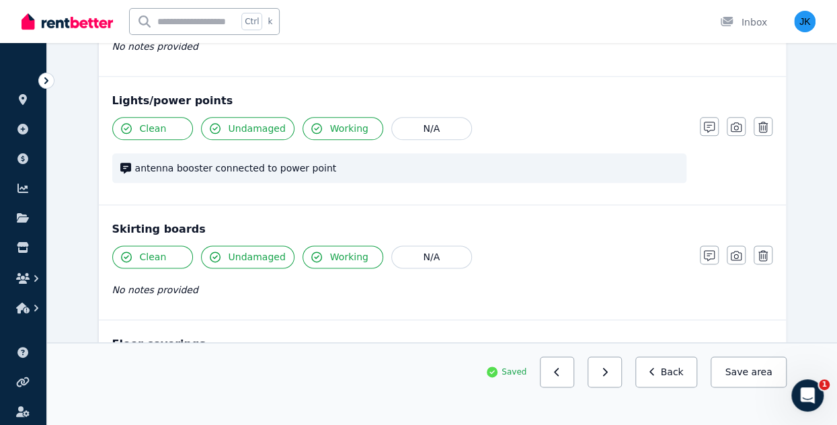
click at [608, 369] on icon "button" at bounding box center [605, 371] width 6 height 9
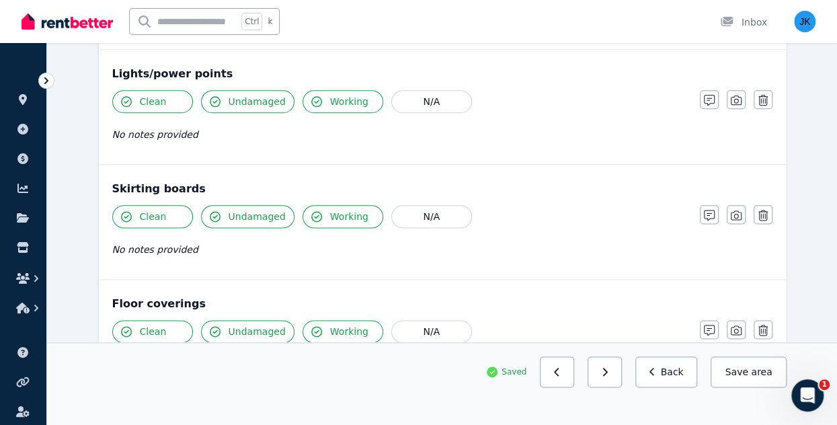
click at [608, 369] on icon "button" at bounding box center [605, 371] width 6 height 9
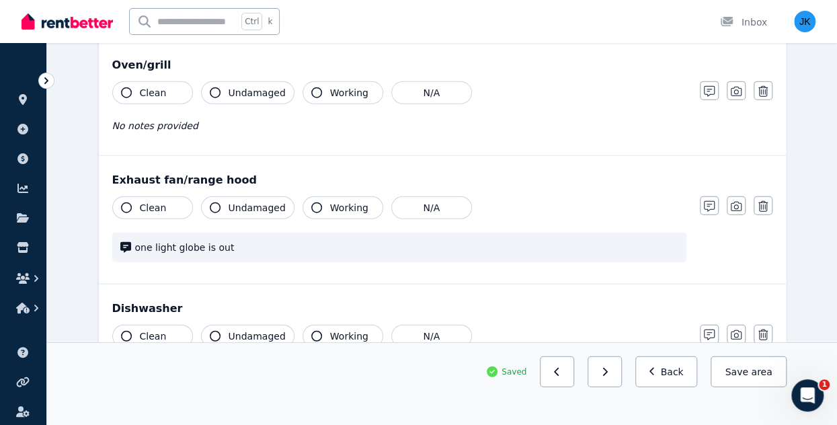
click at [608, 369] on icon "button" at bounding box center [605, 371] width 6 height 9
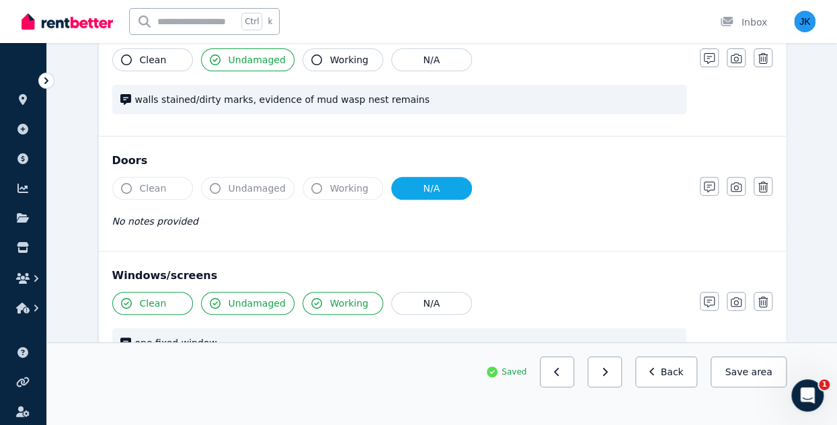
scroll to position [0, 0]
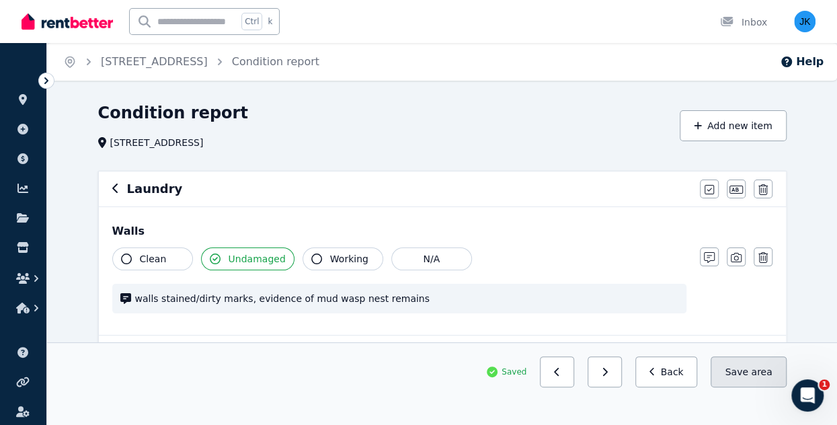
click at [762, 370] on span "area" at bounding box center [761, 371] width 21 height 13
click at [143, 61] on link "[STREET_ADDRESS]" at bounding box center [154, 61] width 107 height 13
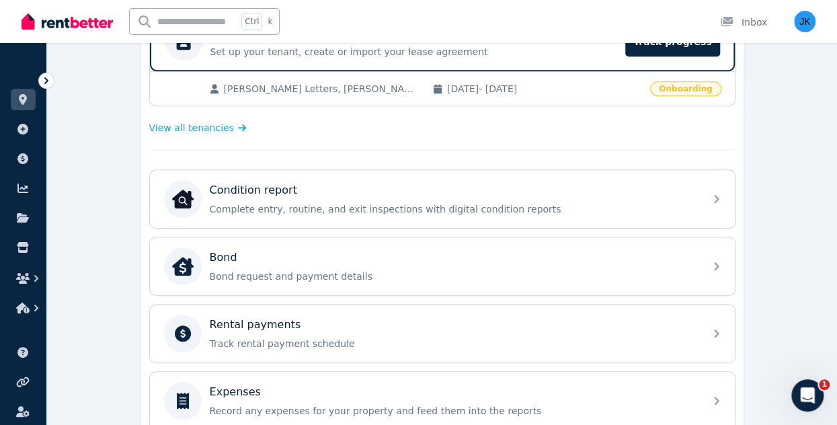
scroll to position [343, 0]
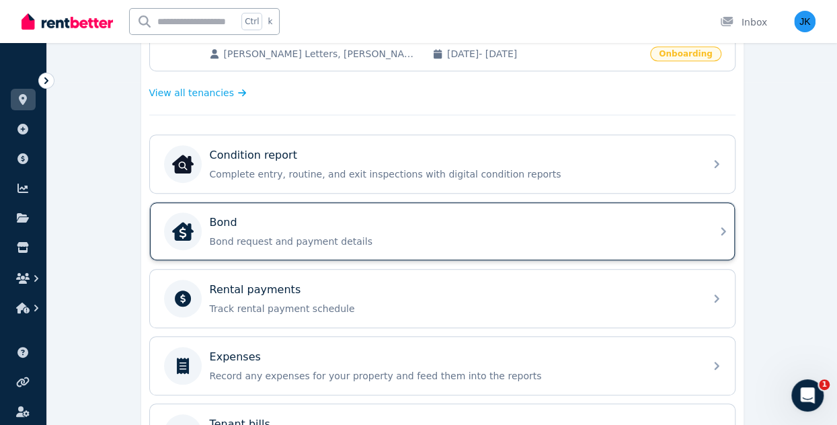
click at [714, 232] on div "Bond Bond request and payment details" at bounding box center [442, 231] width 585 height 58
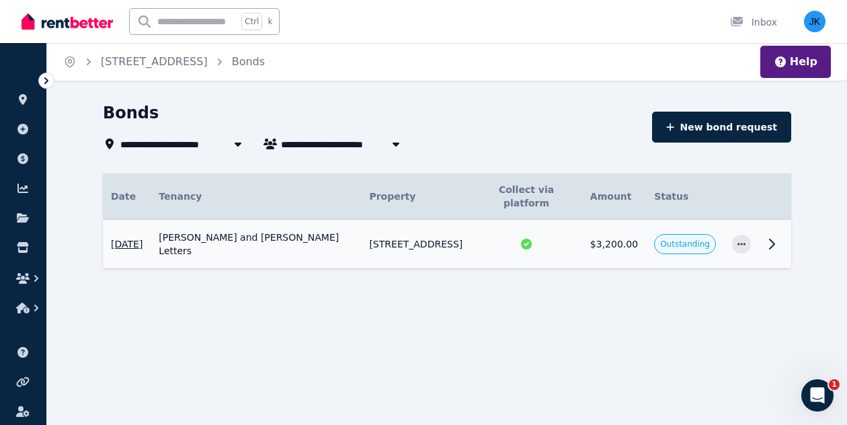
click at [772, 236] on icon at bounding box center [772, 244] width 16 height 16
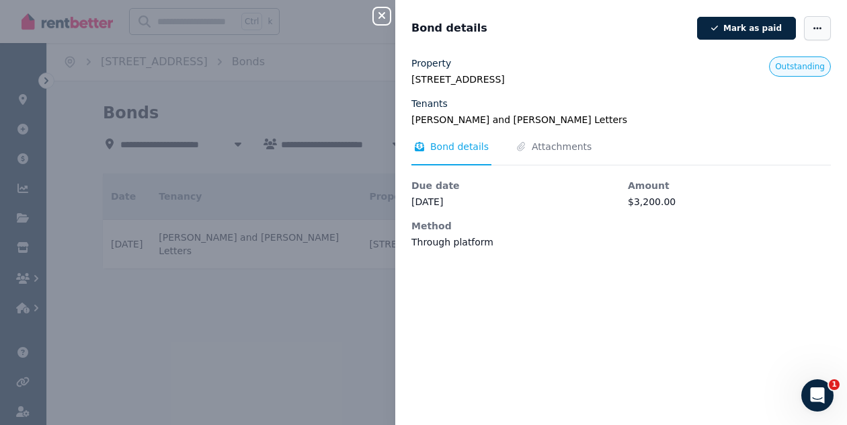
click at [812, 29] on icon "button" at bounding box center [817, 28] width 11 height 9
click at [777, 176] on div "Bond details Attachments Due date [DATE] Amount $3,200.00 Method Through platfo…" at bounding box center [621, 194] width 420 height 109
click at [385, 11] on icon "button" at bounding box center [382, 15] width 16 height 11
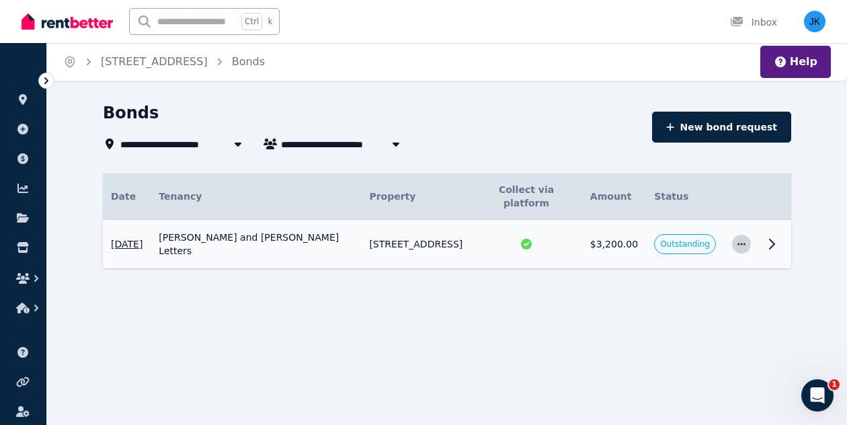
click at [742, 239] on icon "button" at bounding box center [741, 243] width 11 height 9
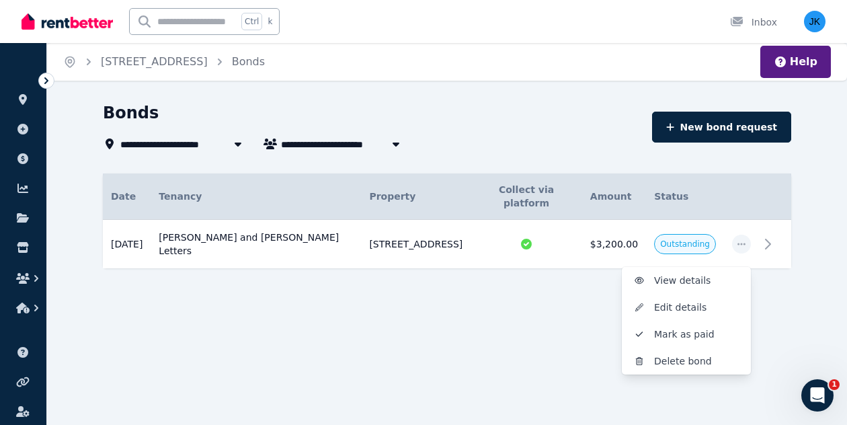
click at [766, 302] on div "**********" at bounding box center [423, 212] width 847 height 425
